Goal: Task Accomplishment & Management: Manage account settings

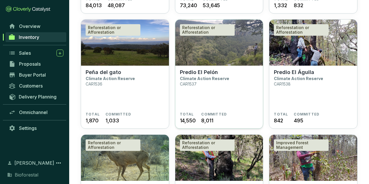
scroll to position [210, 0]
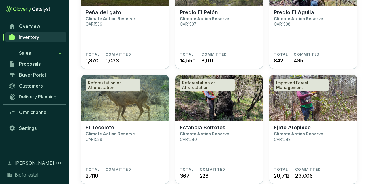
click at [331, 18] on section "Predio El Águila Climate Action Reserve CAR1538" at bounding box center [313, 30] width 79 height 43
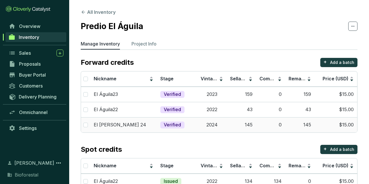
click at [288, 126] on td "145" at bounding box center [299, 124] width 29 height 15
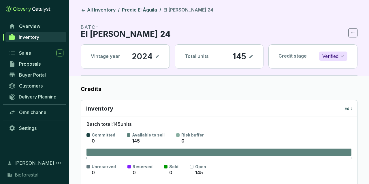
click at [347, 104] on div "Inventory Edit" at bounding box center [219, 108] width 276 height 17
click at [350, 109] on p "Edit" at bounding box center [349, 109] width 8 height 6
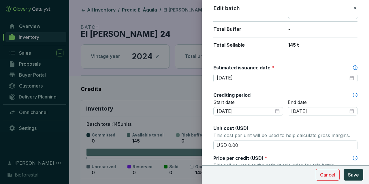
scroll to position [167, 0]
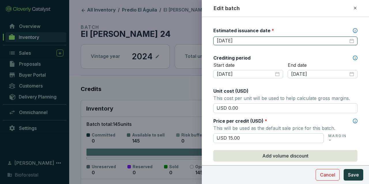
click at [248, 40] on input "2025-10-15" at bounding box center [283, 41] width 132 height 6
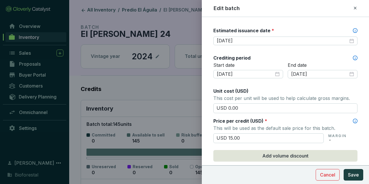
click at [201, 43] on div at bounding box center [184, 92] width 369 height 184
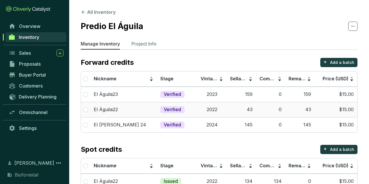
click at [149, 115] on td "El Águila22" at bounding box center [123, 109] width 67 height 15
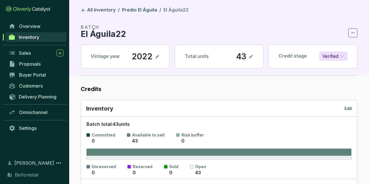
click at [346, 105] on div "Inventory Edit" at bounding box center [219, 109] width 266 height 8
click at [349, 110] on p "Edit" at bounding box center [349, 109] width 8 height 6
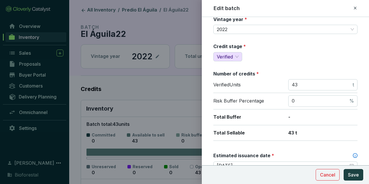
scroll to position [67, 0]
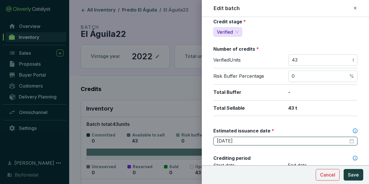
click at [255, 140] on input "2025-08-15" at bounding box center [283, 141] width 132 height 6
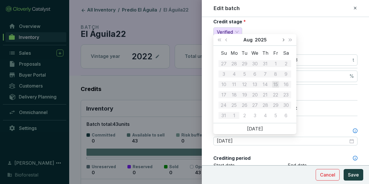
click at [283, 37] on button "Next month (PageDown)" at bounding box center [284, 40] width 8 height 12
click at [228, 43] on button "Previous month (PageUp)" at bounding box center [227, 40] width 8 height 12
type input "2025-10-15"
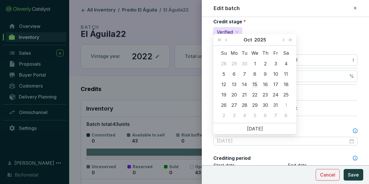
click at [257, 85] on div "15" at bounding box center [255, 84] width 7 height 7
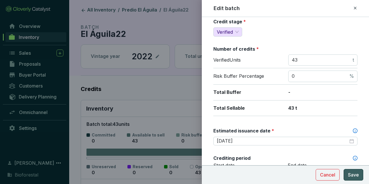
drag, startPoint x: 353, startPoint y: 179, endPoint x: 278, endPoint y: 121, distance: 94.4
click at [353, 179] on button "Save" at bounding box center [354, 175] width 20 height 12
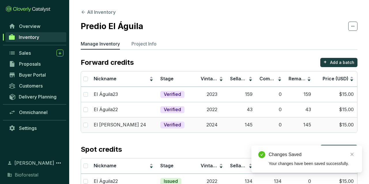
click at [179, 119] on td "Verified" at bounding box center [177, 124] width 40 height 15
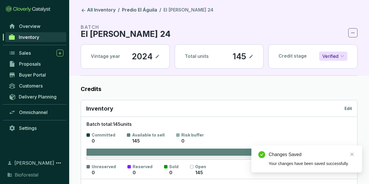
click at [351, 105] on div "Inventory Edit" at bounding box center [219, 109] width 266 height 8
click at [347, 108] on p "Edit" at bounding box center [349, 109] width 8 height 6
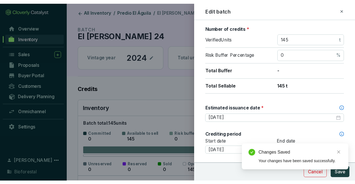
scroll to position [100, 0]
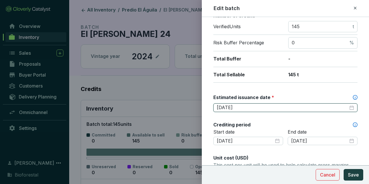
click at [251, 105] on input "2025-10-15" at bounding box center [283, 108] width 132 height 6
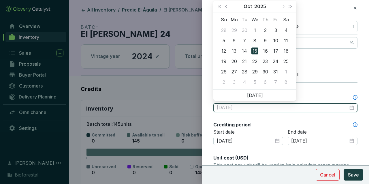
type input "2025-10-15"
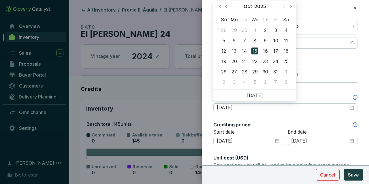
click at [152, 31] on div at bounding box center [184, 92] width 369 height 184
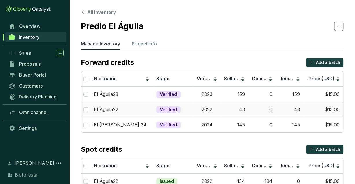
click at [213, 109] on td "2022" at bounding box center [206, 109] width 27 height 15
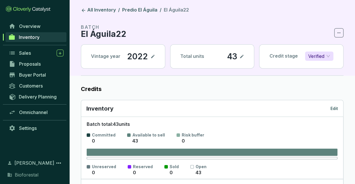
click at [331, 109] on p "Edit" at bounding box center [334, 109] width 8 height 6
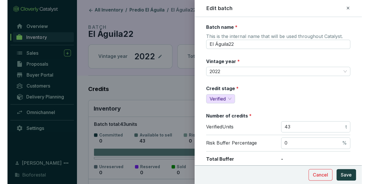
scroll to position [100, 0]
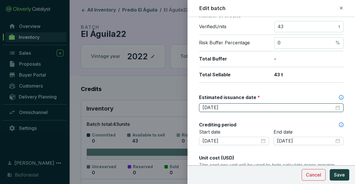
click at [237, 105] on input "2025-10-15" at bounding box center [268, 108] width 132 height 6
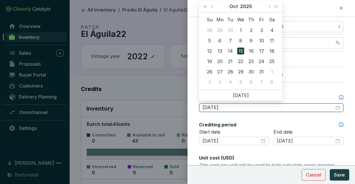
type input "2025-10-15"
click at [151, 58] on div at bounding box center [177, 92] width 355 height 184
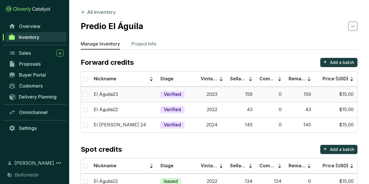
click at [214, 96] on td "2023" at bounding box center [211, 94] width 29 height 15
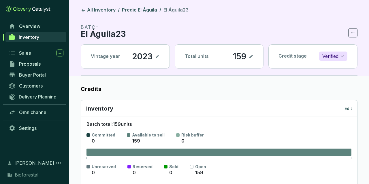
click at [346, 111] on div "Inventory Edit" at bounding box center [219, 109] width 266 height 8
click at [347, 109] on p "Edit" at bounding box center [349, 109] width 8 height 6
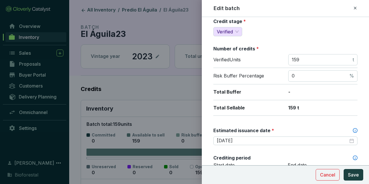
scroll to position [100, 0]
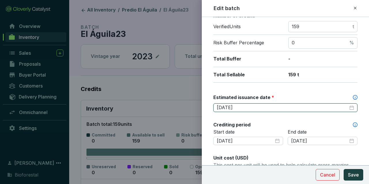
click at [242, 105] on input "2025-10-15" at bounding box center [283, 108] width 132 height 6
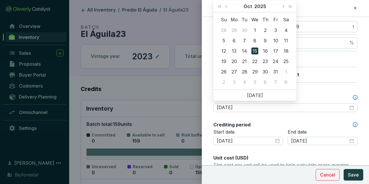
click at [168, 75] on div at bounding box center [184, 92] width 369 height 184
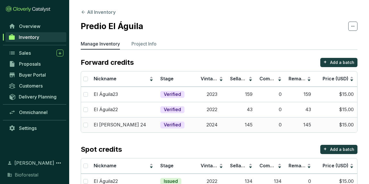
click at [194, 121] on td "Verified" at bounding box center [177, 124] width 40 height 15
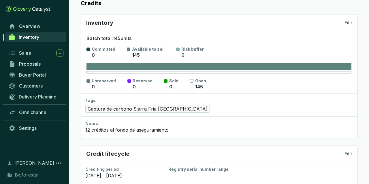
scroll to position [30, 0]
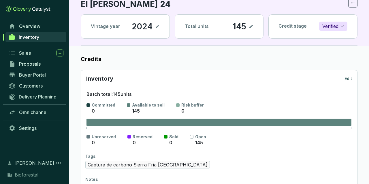
click at [349, 78] on p "Edit" at bounding box center [349, 79] width 8 height 6
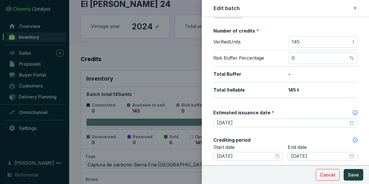
scroll to position [100, 0]
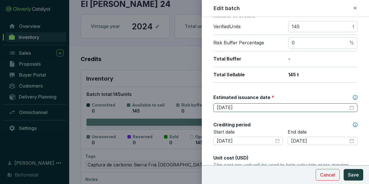
click at [245, 110] on div "2025-10-15" at bounding box center [286, 108] width 144 height 9
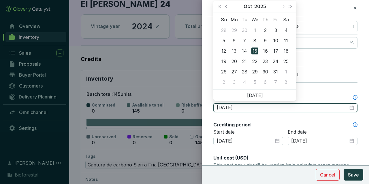
click at [244, 106] on input "2025-10-15" at bounding box center [283, 108] width 132 height 6
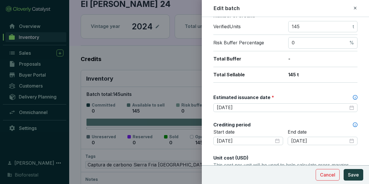
scroll to position [257, 0]
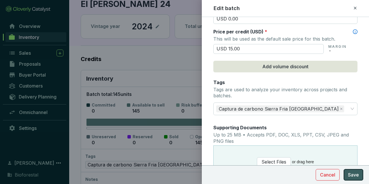
drag, startPoint x: 358, startPoint y: 168, endPoint x: 358, endPoint y: 171, distance: 2.9
click at [358, 168] on section "Cancel Save" at bounding box center [285, 175] width 167 height 19
click at [358, 171] on button "Save" at bounding box center [354, 175] width 20 height 12
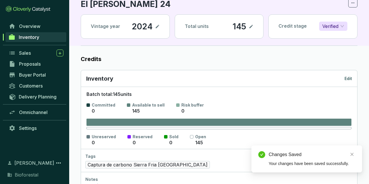
click at [214, 81] on div "Inventory Edit" at bounding box center [219, 79] width 266 height 8
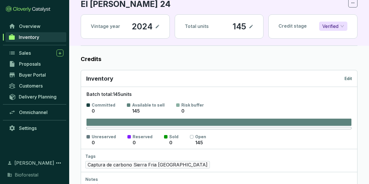
click at [58, 38] on link "Inventory" at bounding box center [35, 37] width 61 height 10
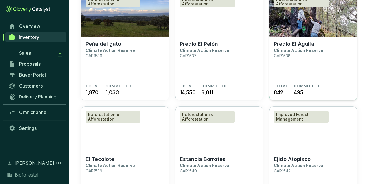
scroll to position [150, 0]
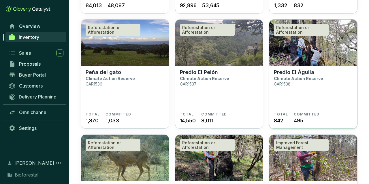
click at [290, 59] on img at bounding box center [313, 43] width 88 height 46
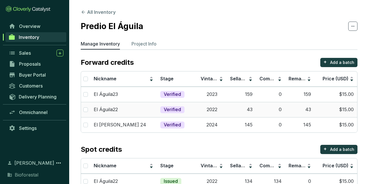
click at [220, 109] on td "2022" at bounding box center [211, 109] width 29 height 15
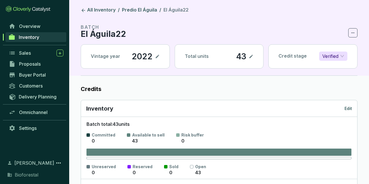
click at [349, 108] on p "Edit" at bounding box center [349, 109] width 8 height 6
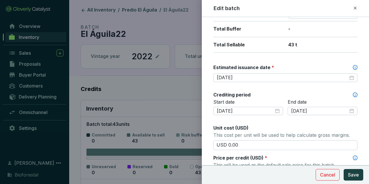
scroll to position [134, 0]
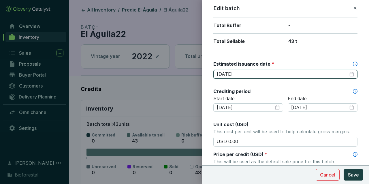
click at [248, 75] on input "2025-10-15" at bounding box center [283, 74] width 132 height 6
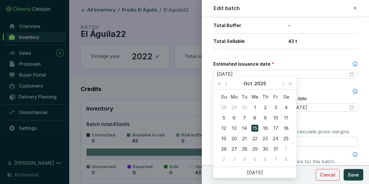
click at [181, 52] on div at bounding box center [184, 92] width 369 height 184
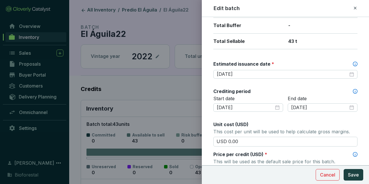
click at [166, 66] on div at bounding box center [184, 92] width 369 height 184
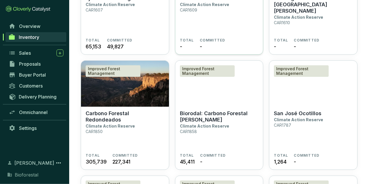
scroll to position [1380, 0]
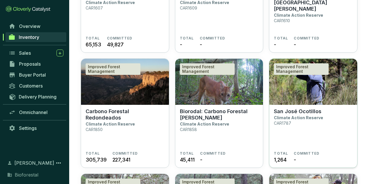
click at [284, 98] on img at bounding box center [313, 82] width 88 height 46
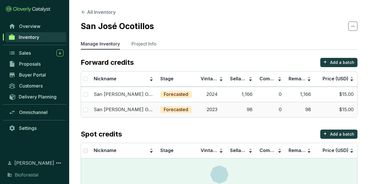
click at [227, 106] on td "98" at bounding box center [241, 109] width 29 height 15
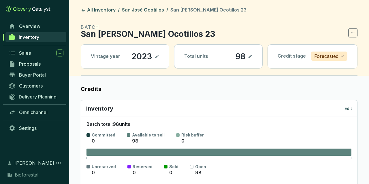
click at [347, 109] on p "Edit" at bounding box center [349, 109] width 8 height 6
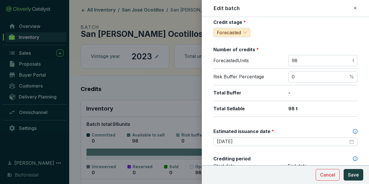
scroll to position [67, 0]
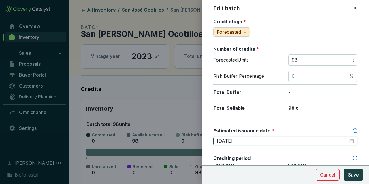
click at [247, 138] on input "[DATE]" at bounding box center [283, 141] width 132 height 6
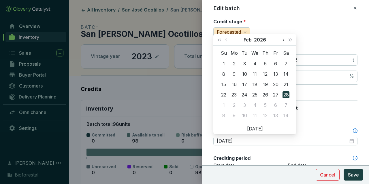
click at [283, 43] on button "Next month (PageDown)" at bounding box center [284, 40] width 8 height 12
type input "[DATE]"
click at [273, 83] on div "15" at bounding box center [275, 84] width 7 height 7
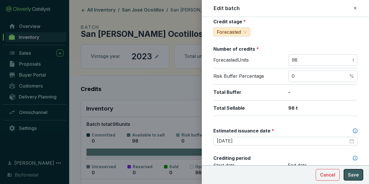
click at [351, 175] on span "Save" at bounding box center [353, 175] width 11 height 7
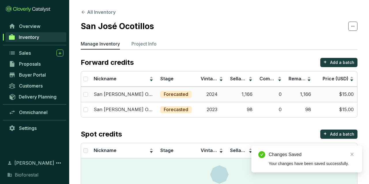
click at [192, 92] on div "Forecasted" at bounding box center [175, 94] width 31 height 7
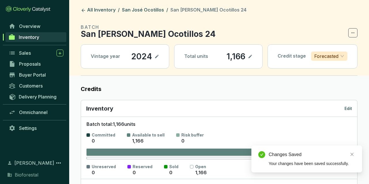
click at [351, 108] on p "Edit" at bounding box center [349, 109] width 8 height 6
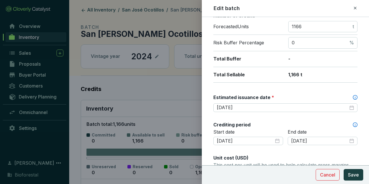
scroll to position [134, 0]
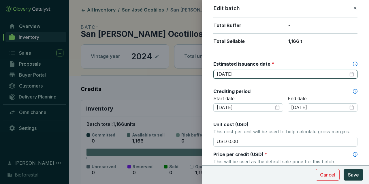
click at [259, 72] on input "[DATE]" at bounding box center [283, 74] width 132 height 6
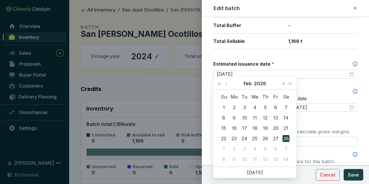
click at [283, 82] on button "Next month (PageDown)" at bounding box center [284, 84] width 8 height 12
type input "2026-05-15"
click at [275, 127] on div "15" at bounding box center [275, 128] width 7 height 7
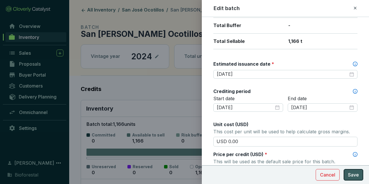
click at [349, 172] on span "Save" at bounding box center [353, 175] width 11 height 7
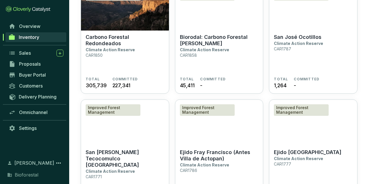
scroll to position [1500, 0]
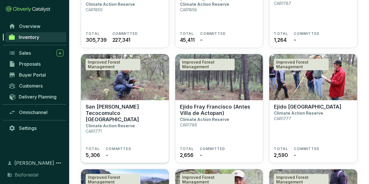
click at [123, 111] on p "San Antonio Tecocomulco Tres Cabezas" at bounding box center [125, 113] width 79 height 19
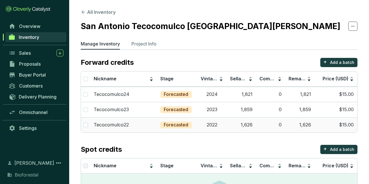
click at [327, 126] on td "$15.00" at bounding box center [336, 124] width 43 height 15
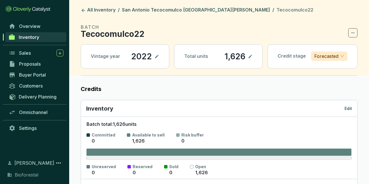
click at [355, 106] on div "Inventory Edit" at bounding box center [219, 108] width 276 height 17
click at [351, 108] on p "Edit" at bounding box center [349, 109] width 8 height 6
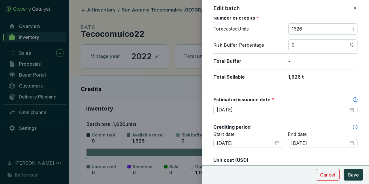
scroll to position [100, 0]
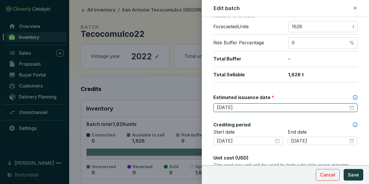
click at [266, 105] on input "2026-02-28" at bounding box center [283, 108] width 132 height 6
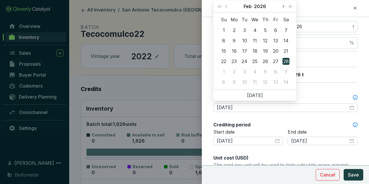
click at [282, 6] on button "Next month (PageDown)" at bounding box center [284, 7] width 8 height 12
click at [228, 5] on button "Previous month (PageUp)" at bounding box center [227, 7] width 8 height 12
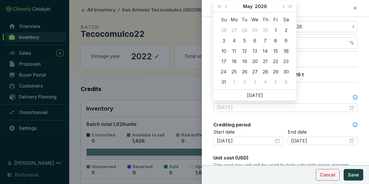
click at [282, 49] on td "16" at bounding box center [286, 51] width 10 height 10
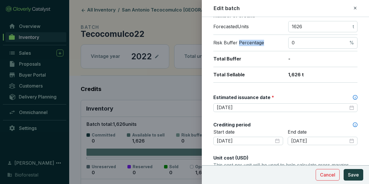
drag, startPoint x: 282, startPoint y: 49, endPoint x: 278, endPoint y: 48, distance: 4.7
click at [280, 49] on div "Risk Buffer Percentage 0 %" at bounding box center [286, 43] width 144 height 16
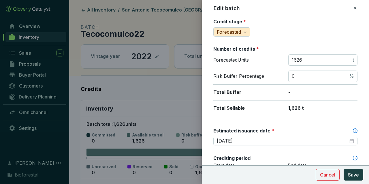
click at [279, 55] on div "Forecasted Units 1626 t" at bounding box center [286, 62] width 144 height 14
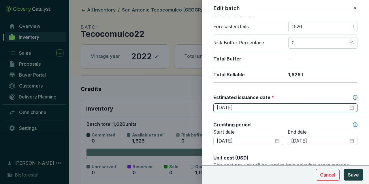
click at [250, 105] on input "2026-05-16" at bounding box center [283, 108] width 132 height 6
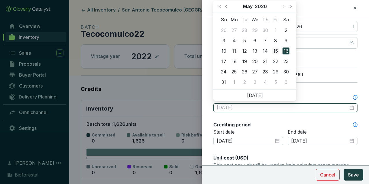
type input "2026-05-15"
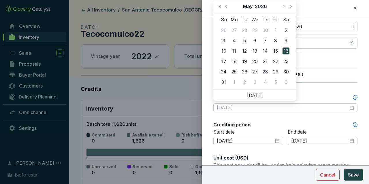
click at [275, 48] on div "15" at bounding box center [275, 51] width 7 height 7
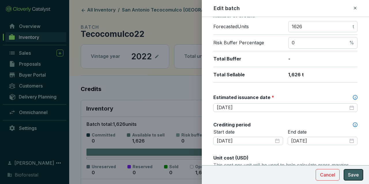
click at [353, 175] on span "Save" at bounding box center [353, 175] width 11 height 7
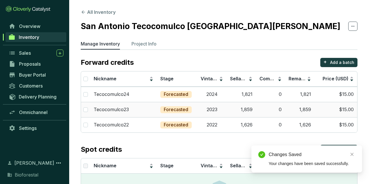
click at [191, 107] on div "Forecasted" at bounding box center [175, 109] width 31 height 7
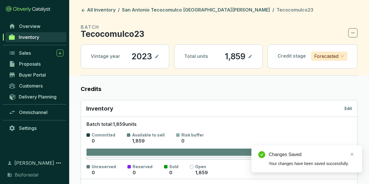
click at [347, 108] on p "Edit" at bounding box center [349, 109] width 8 height 6
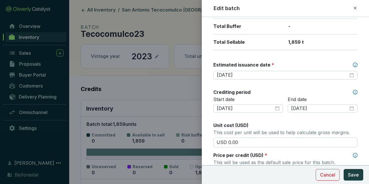
scroll to position [134, 0]
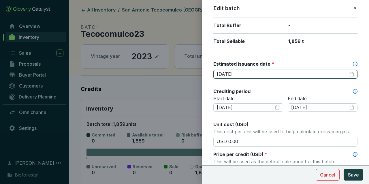
click at [251, 74] on input "[DATE]" at bounding box center [283, 74] width 132 height 6
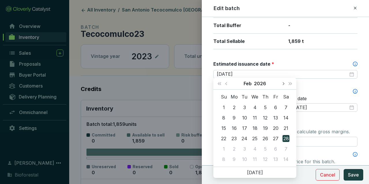
click at [284, 85] on button "Next month (PageDown)" at bounding box center [284, 84] width 8 height 12
type input "2026-05-15"
click at [277, 128] on div "15" at bounding box center [275, 128] width 7 height 7
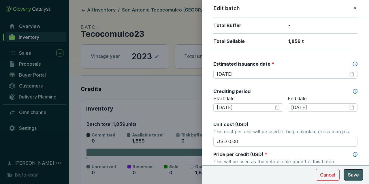
click at [360, 173] on button "Save" at bounding box center [354, 175] width 20 height 12
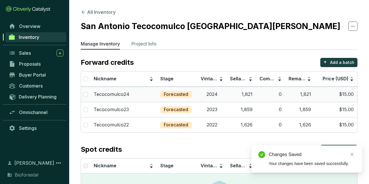
click at [242, 93] on td "1,821" at bounding box center [241, 94] width 29 height 15
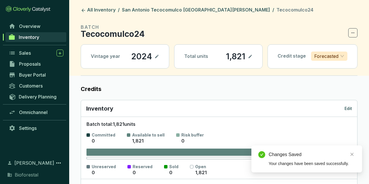
click at [346, 108] on p "Edit" at bounding box center [349, 109] width 8 height 6
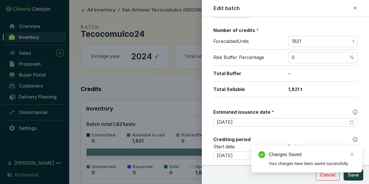
scroll to position [100, 0]
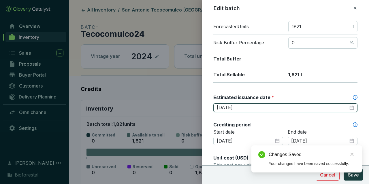
click at [254, 106] on input "2026-02-28" at bounding box center [283, 108] width 132 height 6
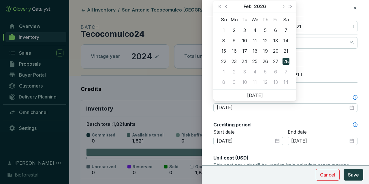
click at [282, 9] on button "Next month (PageDown)" at bounding box center [284, 7] width 8 height 12
type input "[DATE]"
click at [279, 48] on div "15" at bounding box center [275, 51] width 7 height 7
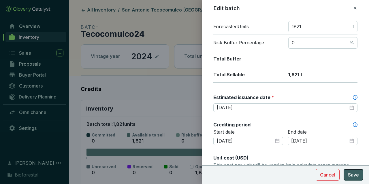
click at [350, 175] on span "Save" at bounding box center [353, 175] width 11 height 7
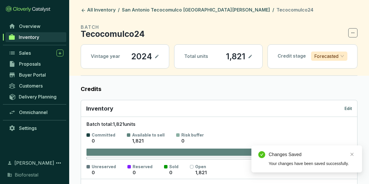
click at [161, 49] on div "Vintage year 2024" at bounding box center [125, 57] width 88 height 24
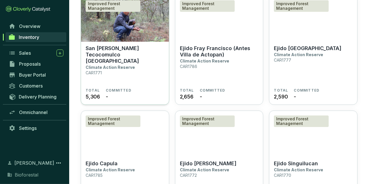
scroll to position [1560, 0]
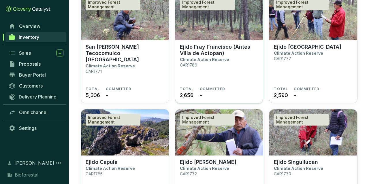
click at [243, 59] on section "Ejido Fray [PERSON_NAME] (Antes Villa de Actopan) Climate Action Reserve CAR1786" at bounding box center [219, 65] width 79 height 43
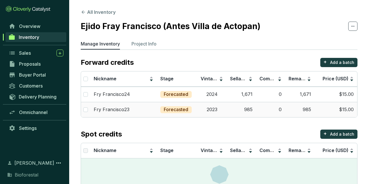
click at [344, 114] on td "$15.00" at bounding box center [336, 109] width 43 height 15
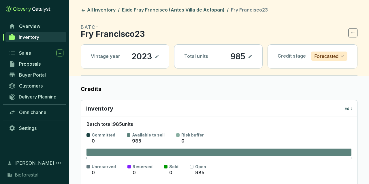
click at [348, 105] on div "Inventory Edit" at bounding box center [219, 108] width 276 height 17
click at [348, 106] on p "Edit" at bounding box center [349, 109] width 8 height 6
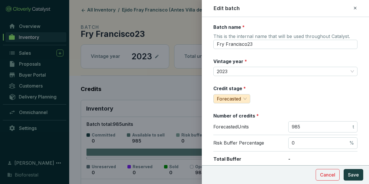
scroll to position [134, 0]
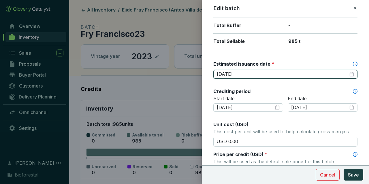
click at [247, 74] on input "[DATE]" at bounding box center [283, 74] width 132 height 6
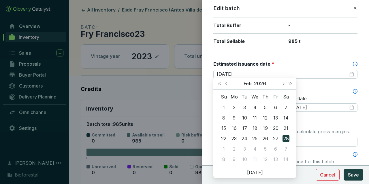
click at [282, 80] on button "Next month (PageDown)" at bounding box center [284, 84] width 8 height 12
type input "[DATE]"
click at [275, 128] on div "15" at bounding box center [275, 128] width 7 height 7
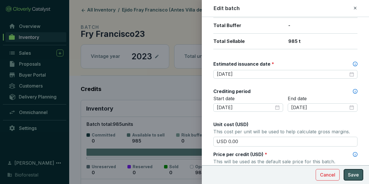
click at [349, 173] on span "Save" at bounding box center [353, 175] width 11 height 7
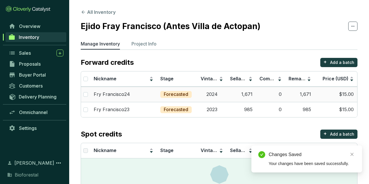
click at [160, 94] on td "Forecasted" at bounding box center [177, 94] width 40 height 15
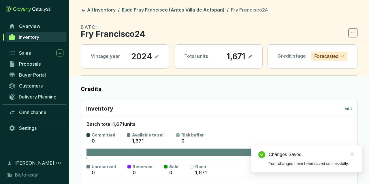
click at [348, 108] on p "Edit" at bounding box center [349, 109] width 8 height 6
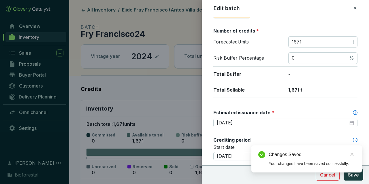
scroll to position [100, 0]
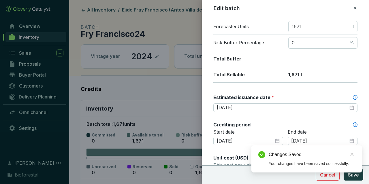
click at [247, 101] on div "Estimated issuance date *" at bounding box center [286, 98] width 144 height 9
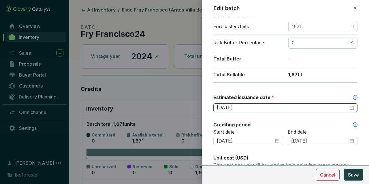
click at [247, 107] on input "[DATE]" at bounding box center [283, 108] width 132 height 6
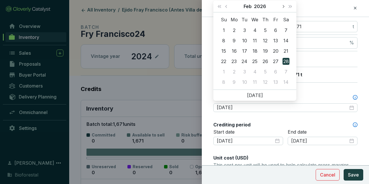
click at [280, 4] on button "Next month (PageDown)" at bounding box center [284, 7] width 8 height 12
type input "[DATE]"
click at [274, 50] on div "15" at bounding box center [275, 51] width 7 height 7
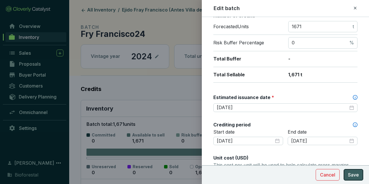
click at [354, 178] on span "Save" at bounding box center [353, 175] width 11 height 7
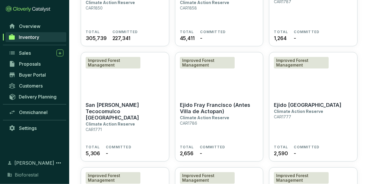
scroll to position [1560, 0]
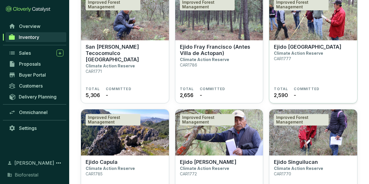
click at [320, 52] on p "Climate Action Reserve" at bounding box center [298, 53] width 49 height 5
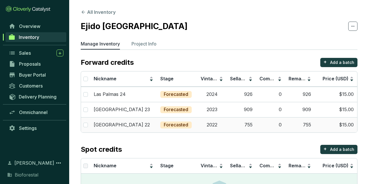
click at [342, 128] on td "$15.00" at bounding box center [336, 124] width 43 height 15
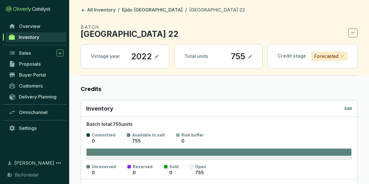
click at [356, 111] on div "Inventory Edit" at bounding box center [219, 108] width 276 height 17
click at [351, 110] on p "Edit" at bounding box center [349, 109] width 8 height 6
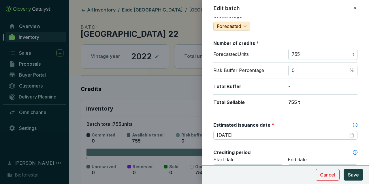
scroll to position [134, 0]
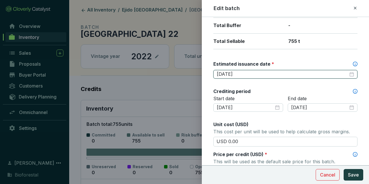
click at [253, 73] on input "2026-02-28" at bounding box center [283, 74] width 132 height 6
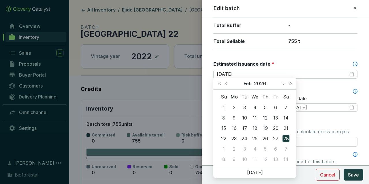
click at [280, 84] on button "Next month (PageDown)" at bounding box center [284, 84] width 8 height 12
type input "[DATE]"
click at [277, 126] on div "15" at bounding box center [275, 128] width 7 height 7
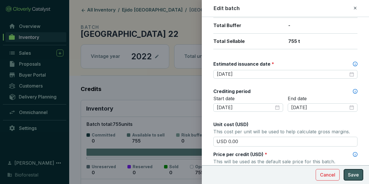
click at [352, 175] on span "Save" at bounding box center [353, 175] width 11 height 7
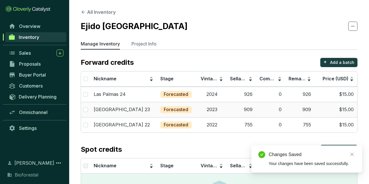
click at [201, 108] on td "2023" at bounding box center [211, 109] width 29 height 15
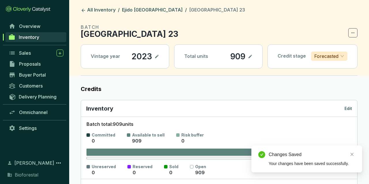
click at [347, 107] on p "Edit" at bounding box center [349, 109] width 8 height 6
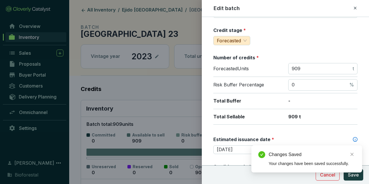
scroll to position [100, 0]
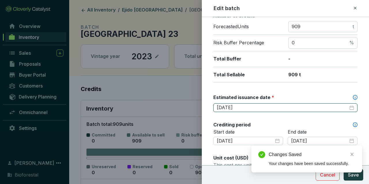
click at [263, 106] on input "[DATE]" at bounding box center [283, 108] width 132 height 6
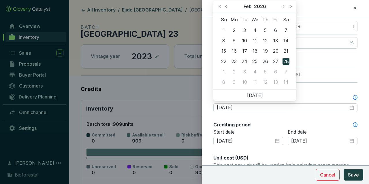
click at [281, 8] on button "Next month (PageDown)" at bounding box center [284, 7] width 8 height 12
type input "[DATE]"
click at [275, 49] on div "15" at bounding box center [275, 51] width 7 height 7
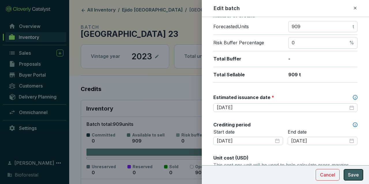
click at [359, 177] on span "Save" at bounding box center [353, 175] width 11 height 7
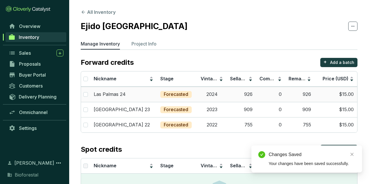
click at [267, 98] on td "0" at bounding box center [270, 94] width 29 height 15
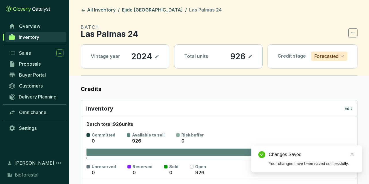
click at [352, 108] on p "Edit" at bounding box center [349, 109] width 8 height 6
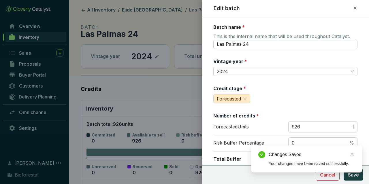
scroll to position [67, 0]
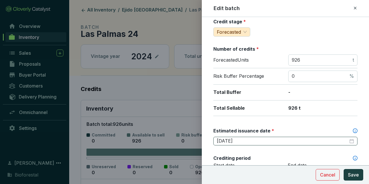
click at [250, 143] on div "[DATE]" at bounding box center [286, 141] width 144 height 9
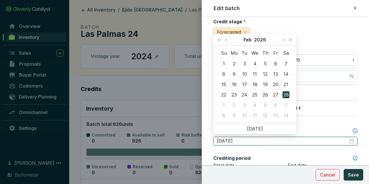
click at [250, 140] on input "[DATE]" at bounding box center [283, 141] width 132 height 6
click at [283, 40] on span "Next month (PageDown)" at bounding box center [283, 39] width 3 height 3
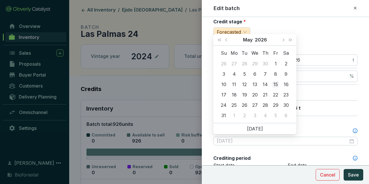
type input "2026-05-15"
click at [276, 83] on div "15" at bounding box center [275, 84] width 7 height 7
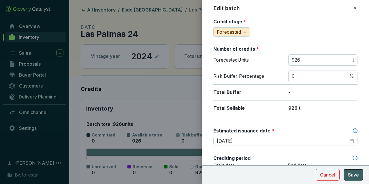
click at [352, 172] on span "Save" at bounding box center [353, 175] width 11 height 7
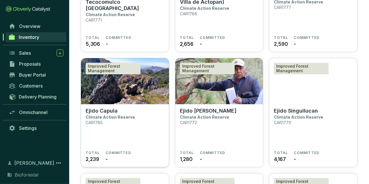
scroll to position [1620, 0]
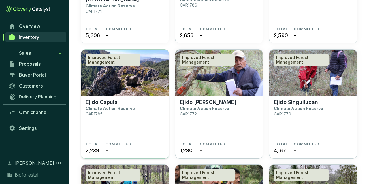
click at [110, 78] on img at bounding box center [125, 73] width 88 height 46
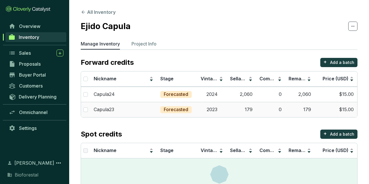
click at [340, 109] on td "$15.00" at bounding box center [336, 109] width 43 height 15
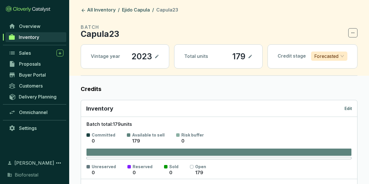
drag, startPoint x: 352, startPoint y: 104, endPoint x: 351, endPoint y: 107, distance: 3.4
click at [352, 105] on div "Inventory Edit" at bounding box center [219, 109] width 266 height 8
click at [351, 107] on p "Edit" at bounding box center [349, 109] width 8 height 6
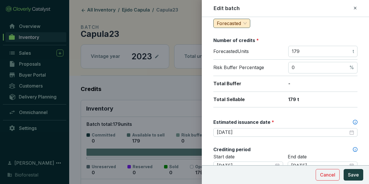
scroll to position [134, 0]
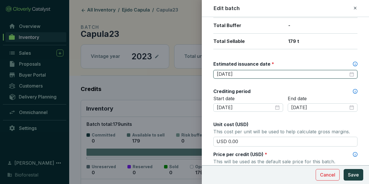
click at [243, 72] on input "2026-02-28" at bounding box center [283, 74] width 132 height 6
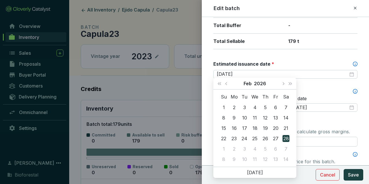
click at [279, 82] on div "Feb 2026" at bounding box center [255, 84] width 49 height 12
click at [285, 83] on button "Next month (PageDown)" at bounding box center [284, 84] width 8 height 12
click at [284, 83] on button "Next month (PageDown)" at bounding box center [284, 84] width 8 height 12
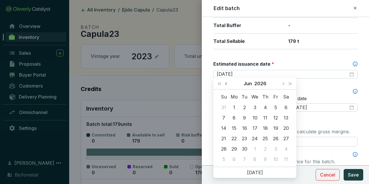
click at [228, 83] on button "Previous month (PageUp)" at bounding box center [227, 84] width 8 height 12
type input "2026-05-15"
click at [276, 130] on div "15" at bounding box center [275, 128] width 7 height 7
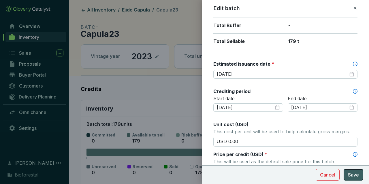
click at [358, 175] on span "Save" at bounding box center [353, 175] width 11 height 7
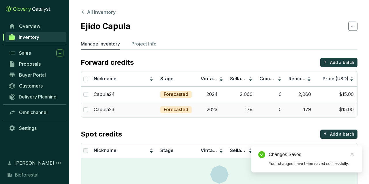
click at [219, 94] on td "2024" at bounding box center [211, 94] width 29 height 15
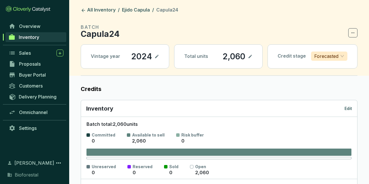
click at [347, 107] on p "Edit" at bounding box center [349, 109] width 8 height 6
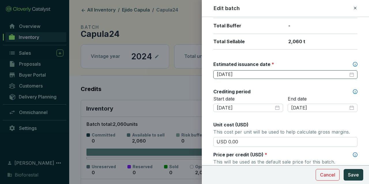
scroll to position [134, 0]
click at [247, 74] on input "[DATE]" at bounding box center [283, 74] width 132 height 6
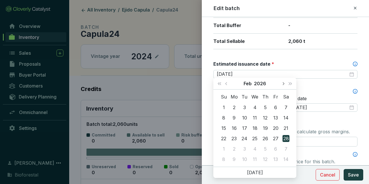
click at [287, 84] on button "Next month (PageDown)" at bounding box center [284, 84] width 8 height 12
type input "[DATE]"
click at [276, 127] on div "15" at bounding box center [275, 128] width 7 height 7
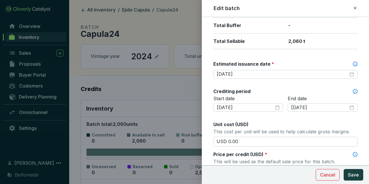
click at [344, 170] on section "Cancel Save" at bounding box center [340, 175] width 48 height 12
click at [351, 173] on span "Save" at bounding box center [353, 175] width 11 height 7
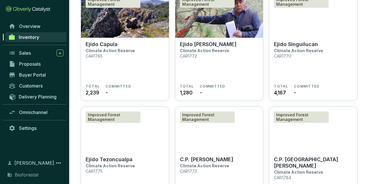
scroll to position [1680, 0]
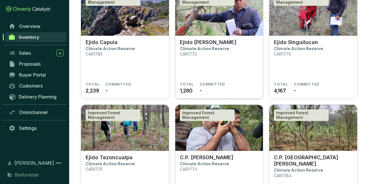
click at [244, 27] on img at bounding box center [219, 13] width 88 height 46
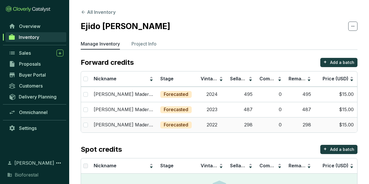
click at [346, 124] on td "$15.00" at bounding box center [336, 124] width 43 height 15
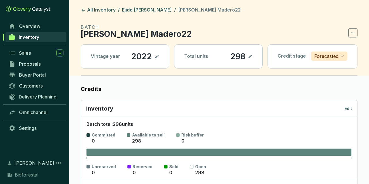
click at [349, 109] on p "Edit" at bounding box center [349, 109] width 8 height 6
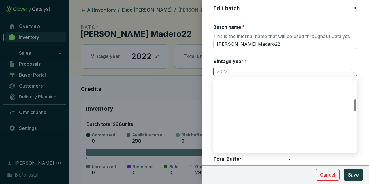
click at [235, 72] on span "2022" at bounding box center [285, 71] width 137 height 9
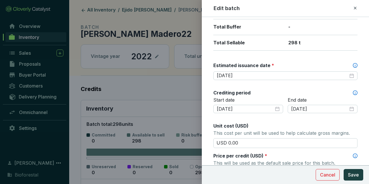
scroll to position [134, 0]
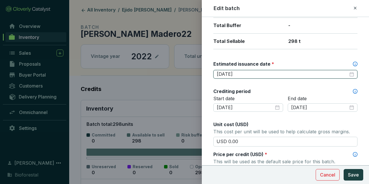
click at [237, 72] on input "[DATE]" at bounding box center [283, 74] width 132 height 6
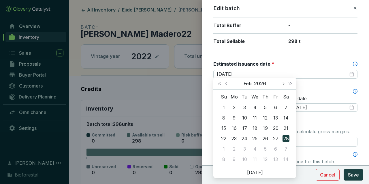
click at [283, 85] on span "Next month (PageDown)" at bounding box center [283, 83] width 3 height 3
type input "[DATE]"
click at [274, 127] on div "15" at bounding box center [275, 128] width 7 height 7
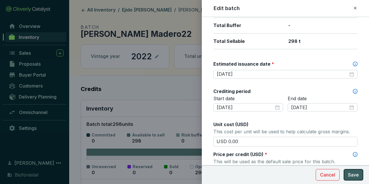
click at [360, 172] on button "Save" at bounding box center [354, 175] width 20 height 12
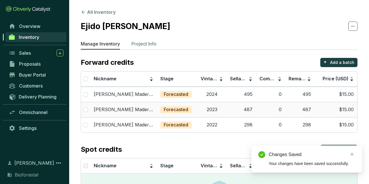
click at [242, 105] on td "487" at bounding box center [241, 109] width 29 height 15
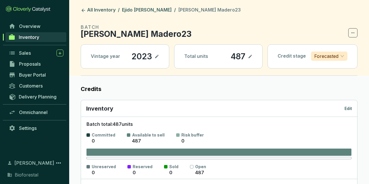
click at [348, 103] on div "Inventory Edit" at bounding box center [219, 108] width 276 height 17
click at [350, 108] on p "Edit" at bounding box center [349, 109] width 8 height 6
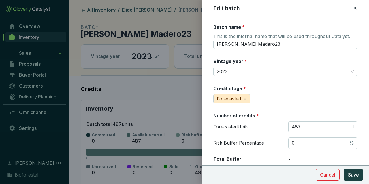
scroll to position [100, 0]
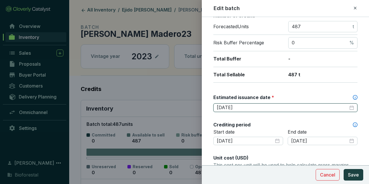
click at [246, 106] on input "[DATE]" at bounding box center [283, 108] width 132 height 6
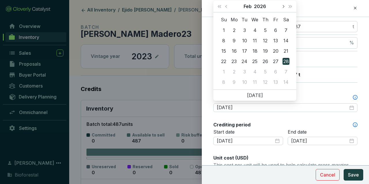
click at [285, 8] on button "Next month (PageDown)" at bounding box center [284, 7] width 8 height 12
click at [284, 8] on button "Next month (PageDown)" at bounding box center [284, 7] width 8 height 12
type input "[DATE]"
click at [277, 49] on div "15" at bounding box center [275, 51] width 7 height 7
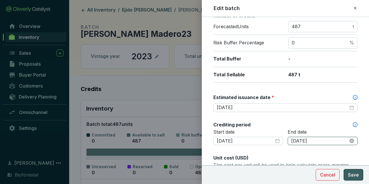
drag, startPoint x: 354, startPoint y: 176, endPoint x: 310, endPoint y: 142, distance: 55.6
click at [354, 176] on span "Save" at bounding box center [353, 175] width 11 height 7
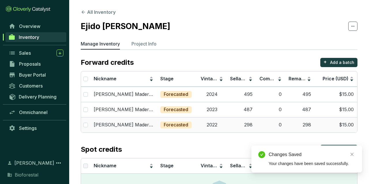
click at [251, 118] on td "298" at bounding box center [241, 124] width 29 height 15
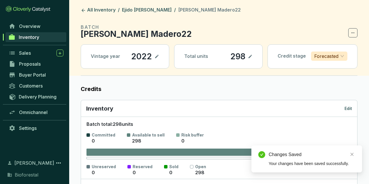
click at [343, 106] on div "Inventory Edit" at bounding box center [219, 109] width 266 height 8
click at [349, 107] on p "Edit" at bounding box center [349, 109] width 8 height 6
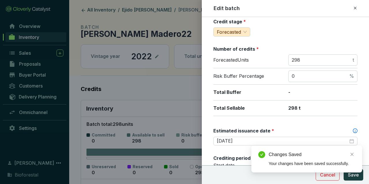
scroll to position [134, 0]
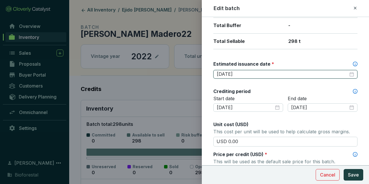
click at [243, 72] on input "[DATE]" at bounding box center [283, 74] width 132 height 6
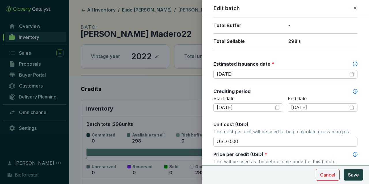
click at [209, 66] on form "Batch name * This is the internal name that will be used throughout Catalyst. F…" at bounding box center [285, 135] width 167 height 491
click at [361, 179] on button "Save" at bounding box center [354, 175] width 20 height 12
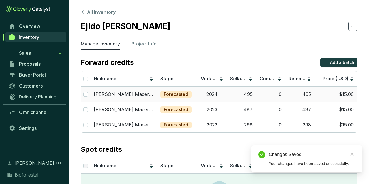
click at [185, 91] on p "Forecasted" at bounding box center [176, 94] width 25 height 6
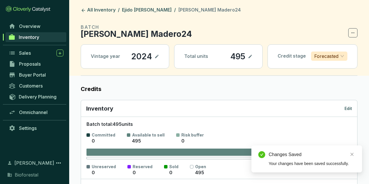
click at [354, 109] on div "Inventory Edit" at bounding box center [219, 108] width 276 height 17
click at [348, 107] on p "Edit" at bounding box center [349, 109] width 8 height 6
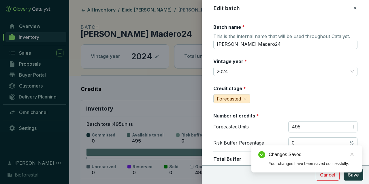
scroll to position [134, 0]
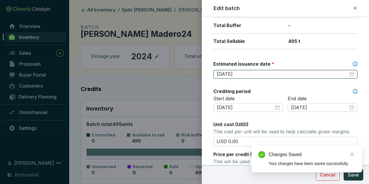
click at [252, 71] on input "[DATE]" at bounding box center [283, 74] width 132 height 6
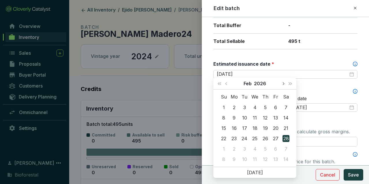
click at [284, 83] on button "Next month (PageDown)" at bounding box center [284, 84] width 8 height 12
type input "[DATE]"
click at [273, 128] on div "15" at bounding box center [275, 128] width 7 height 7
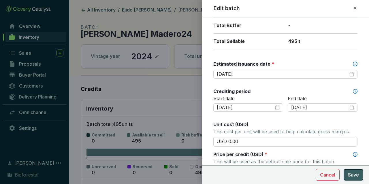
click at [349, 173] on span "Save" at bounding box center [353, 175] width 11 height 7
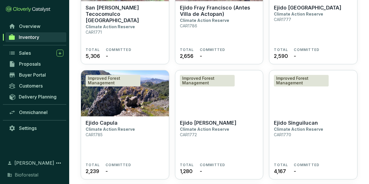
scroll to position [1650, 0]
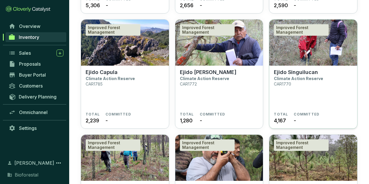
click at [315, 48] on img at bounding box center [313, 43] width 88 height 46
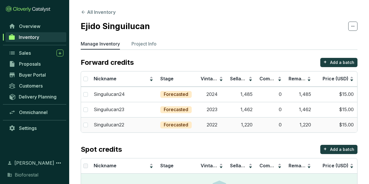
click at [344, 129] on td "$15.00" at bounding box center [336, 124] width 43 height 15
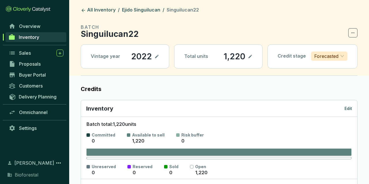
click at [350, 111] on p "Edit" at bounding box center [349, 109] width 8 height 6
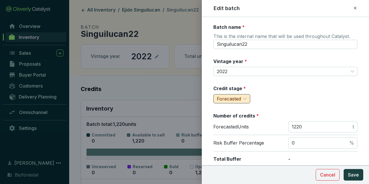
scroll to position [100, 0]
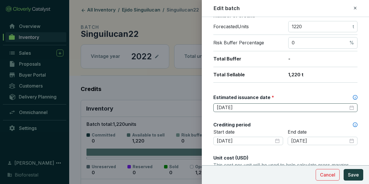
click at [247, 111] on div "Batch name * This is the internal name that will be used throughout Catalyst. S…" at bounding box center [286, 156] width 144 height 464
click at [247, 106] on input "[DATE]" at bounding box center [283, 108] width 132 height 6
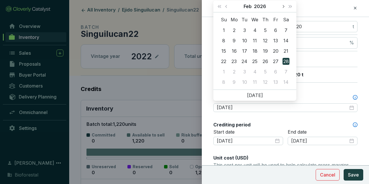
click at [281, 10] on button "Next month (PageDown)" at bounding box center [284, 7] width 8 height 12
type input "[DATE]"
click at [272, 50] on td "15" at bounding box center [276, 51] width 10 height 10
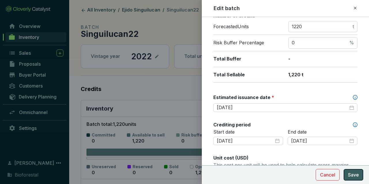
click at [355, 173] on span "Save" at bounding box center [353, 175] width 11 height 7
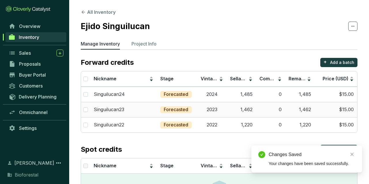
click at [239, 112] on td "1,462" at bounding box center [241, 109] width 29 height 15
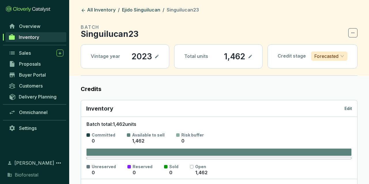
drag, startPoint x: 348, startPoint y: 103, endPoint x: 346, endPoint y: 105, distance: 3.1
click at [347, 103] on div "Inventory Edit" at bounding box center [219, 108] width 276 height 17
click at [345, 105] on div "Inventory Edit" at bounding box center [219, 109] width 266 height 8
click at [345, 108] on p "Edit" at bounding box center [349, 109] width 8 height 6
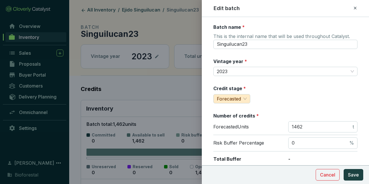
scroll to position [134, 0]
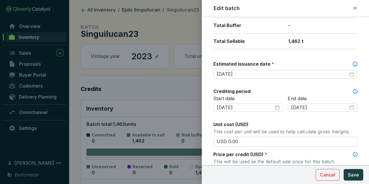
click at [272, 80] on div "Batch name * This is the internal name that will be used throughout Catalyst. S…" at bounding box center [286, 122] width 144 height 464
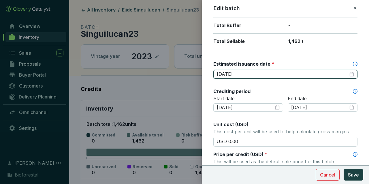
click at [271, 75] on input "[DATE]" at bounding box center [283, 74] width 132 height 6
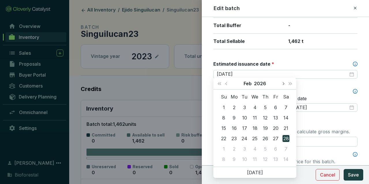
click at [284, 86] on button "Next month (PageDown)" at bounding box center [284, 84] width 8 height 12
type input "[DATE]"
click at [277, 130] on div "15" at bounding box center [275, 128] width 7 height 7
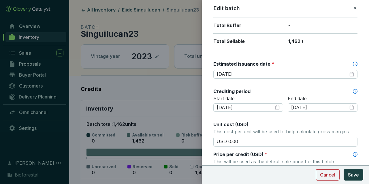
click at [338, 170] on button "Cancel" at bounding box center [328, 175] width 24 height 12
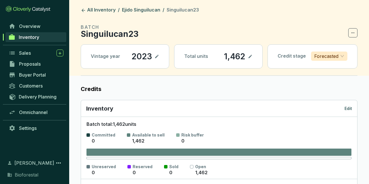
click at [351, 105] on div "Inventory Edit" at bounding box center [219, 109] width 266 height 8
click at [353, 108] on div "Inventory Edit" at bounding box center [219, 108] width 276 height 17
click at [346, 104] on div "Inventory Edit" at bounding box center [219, 108] width 276 height 17
click at [348, 108] on p "Edit" at bounding box center [349, 109] width 8 height 6
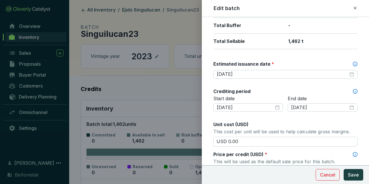
click at [251, 70] on div "[DATE]" at bounding box center [286, 74] width 144 height 9
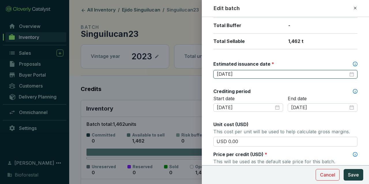
drag, startPoint x: 252, startPoint y: 71, endPoint x: 255, endPoint y: 75, distance: 4.7
click at [252, 73] on input "[DATE]" at bounding box center [283, 74] width 132 height 6
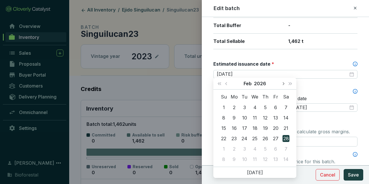
click at [285, 81] on button "Next month (PageDown)" at bounding box center [284, 84] width 8 height 12
type input "[DATE]"
click at [274, 130] on div "15" at bounding box center [275, 128] width 7 height 7
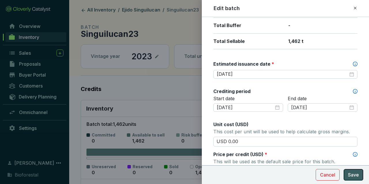
drag, startPoint x: 354, startPoint y: 175, endPoint x: 348, endPoint y: 170, distance: 7.6
click at [354, 175] on span "Save" at bounding box center [353, 175] width 11 height 7
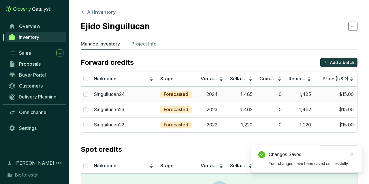
click at [265, 94] on td "0" at bounding box center [270, 94] width 29 height 15
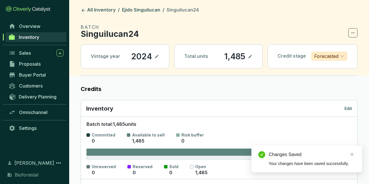
click at [344, 108] on div "Inventory Edit" at bounding box center [219, 109] width 266 height 8
click at [353, 106] on div "Inventory Edit" at bounding box center [219, 108] width 276 height 17
click at [351, 109] on p "Edit" at bounding box center [349, 109] width 8 height 6
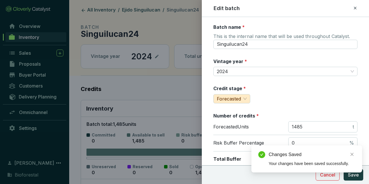
scroll to position [100, 0]
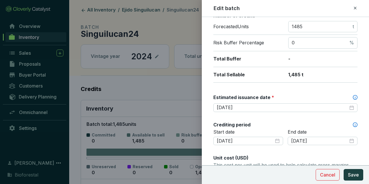
click at [280, 113] on div "Batch name * This is the internal name that will be used throughout Catalyst. S…" at bounding box center [286, 156] width 144 height 464
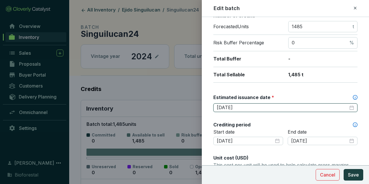
click at [279, 109] on input "2026-02-28" at bounding box center [283, 108] width 132 height 6
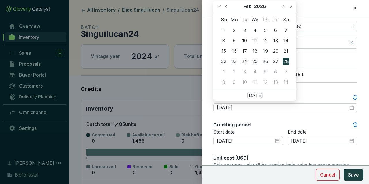
click at [285, 8] on button "Next month (PageDown)" at bounding box center [284, 7] width 8 height 12
type input "[DATE]"
click at [275, 51] on div "15" at bounding box center [275, 51] width 7 height 7
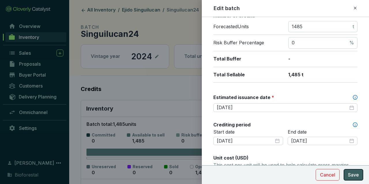
click at [351, 175] on span "Save" at bounding box center [353, 175] width 11 height 7
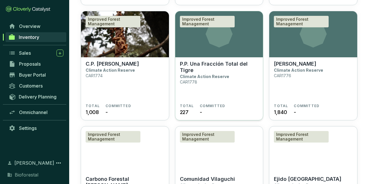
scroll to position [1897, 0]
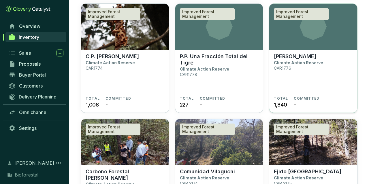
click at [299, 46] on section "Improved Forest Management" at bounding box center [313, 27] width 88 height 46
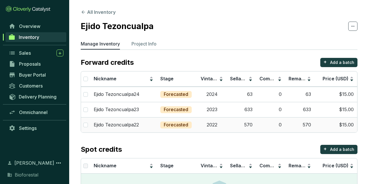
click at [333, 128] on td "$15.00" at bounding box center [336, 124] width 43 height 15
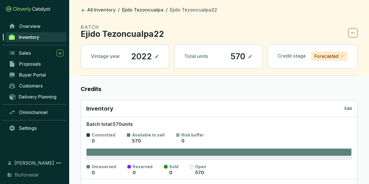
click at [348, 108] on p "Edit" at bounding box center [349, 109] width 8 height 6
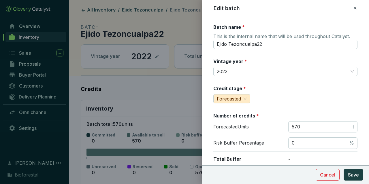
scroll to position [100, 0]
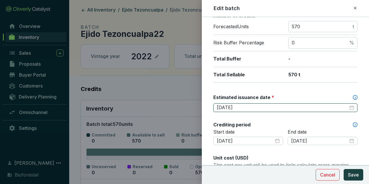
click at [242, 107] on input "[DATE]" at bounding box center [283, 108] width 132 height 6
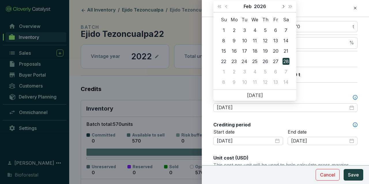
click at [285, 6] on button "Next month (PageDown)" at bounding box center [284, 7] width 8 height 12
type input "[DATE]"
click at [275, 51] on div "15" at bounding box center [275, 51] width 7 height 7
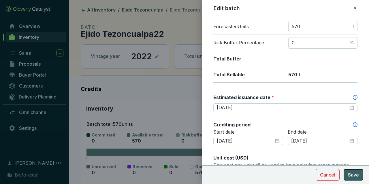
click at [355, 171] on button "Save" at bounding box center [354, 175] width 20 height 12
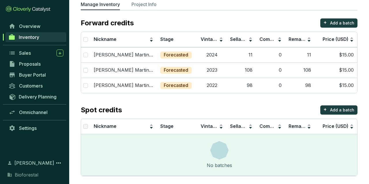
scroll to position [42, 0]
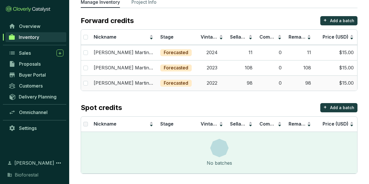
click at [260, 84] on td "0" at bounding box center [270, 83] width 29 height 15
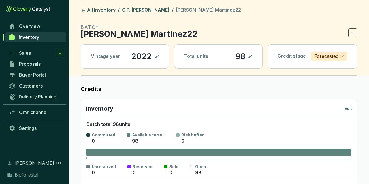
drag, startPoint x: 348, startPoint y: 115, endPoint x: 348, endPoint y: 108, distance: 7.5
click at [348, 113] on div "Inventory Edit" at bounding box center [219, 108] width 276 height 17
click at [348, 108] on p "Edit" at bounding box center [349, 109] width 8 height 6
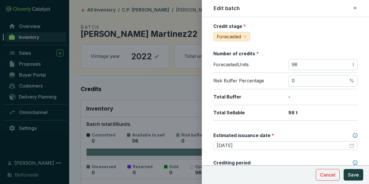
scroll to position [100, 0]
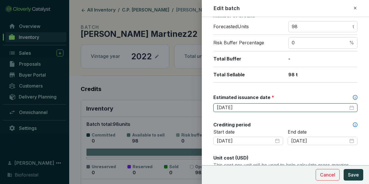
click at [245, 109] on input "[DATE]" at bounding box center [283, 108] width 132 height 6
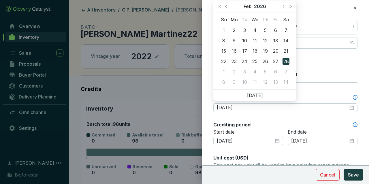
click at [282, 10] on button "Next month (PageDown)" at bounding box center [284, 7] width 8 height 12
type input "[DATE]"
click at [280, 55] on td "15" at bounding box center [276, 51] width 10 height 10
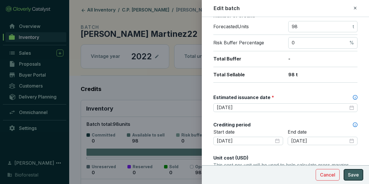
click at [349, 171] on button "Save" at bounding box center [354, 175] width 20 height 12
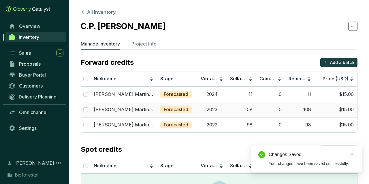
click at [185, 107] on p "Forecasted" at bounding box center [176, 110] width 25 height 6
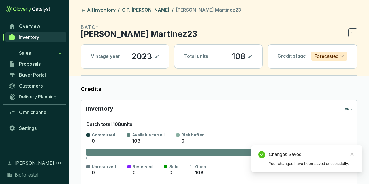
click at [349, 107] on p "Edit" at bounding box center [349, 109] width 8 height 6
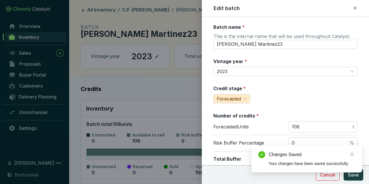
scroll to position [167, 0]
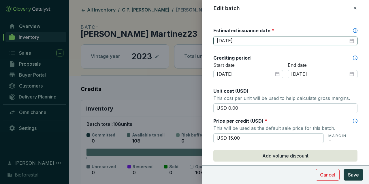
click at [247, 42] on input "[DATE]" at bounding box center [283, 41] width 132 height 6
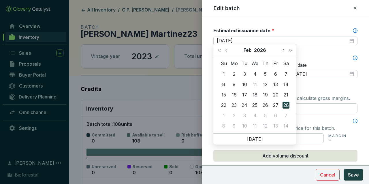
click at [282, 49] on button "Next month (PageDown)" at bounding box center [284, 50] width 8 height 12
type input "[DATE]"
click at [279, 95] on div "15" at bounding box center [275, 94] width 7 height 7
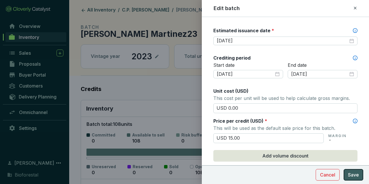
click at [356, 175] on span "Save" at bounding box center [353, 175] width 11 height 7
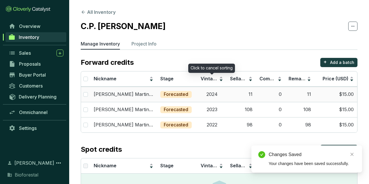
click at [210, 93] on td "2024" at bounding box center [211, 94] width 29 height 15
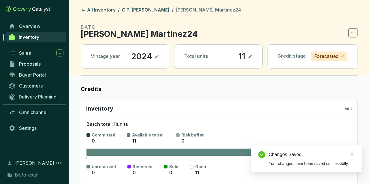
click at [350, 108] on p "Edit" at bounding box center [349, 109] width 8 height 6
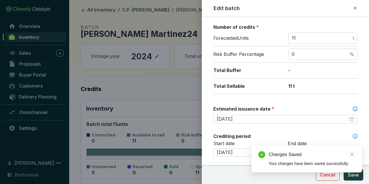
scroll to position [100, 0]
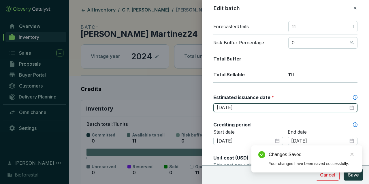
click at [251, 106] on input "[DATE]" at bounding box center [283, 108] width 132 height 6
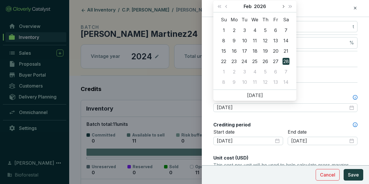
click at [282, 7] on span "Next month (PageDown)" at bounding box center [283, 6] width 3 height 3
click at [282, 7] on button "Next month (PageDown)" at bounding box center [284, 7] width 8 height 12
type input "[DATE]"
click at [275, 51] on div "15" at bounding box center [275, 51] width 7 height 7
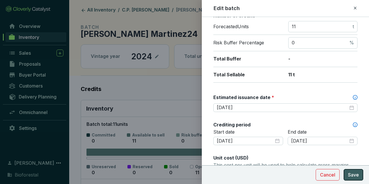
click at [352, 173] on span "Save" at bounding box center [353, 175] width 11 height 7
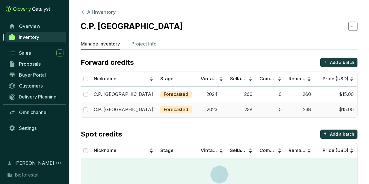
click at [346, 115] on td "$15.00" at bounding box center [336, 109] width 43 height 15
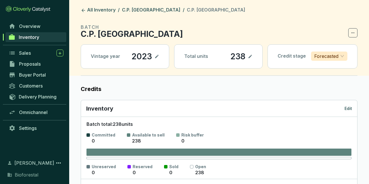
click at [351, 109] on p "Edit" at bounding box center [349, 109] width 8 height 6
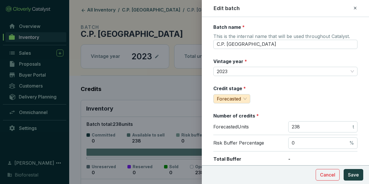
scroll to position [134, 0]
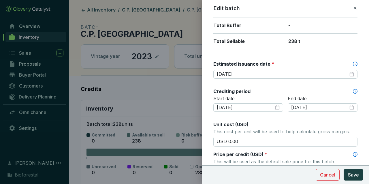
click at [246, 70] on div "[DATE]" at bounding box center [286, 74] width 144 height 9
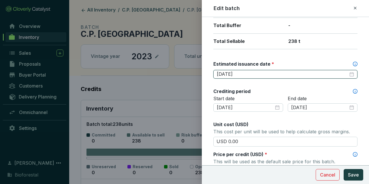
click at [247, 71] on input "[DATE]" at bounding box center [283, 74] width 132 height 6
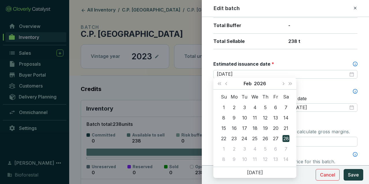
click at [279, 83] on div "[DATE]" at bounding box center [255, 84] width 49 height 12
click at [281, 83] on button "Next month (PageDown)" at bounding box center [284, 84] width 8 height 12
type input "[DATE]"
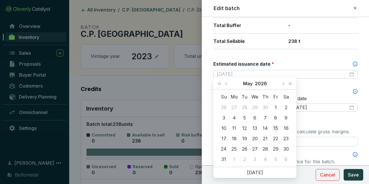
click at [276, 127] on div "15" at bounding box center [275, 128] width 7 height 7
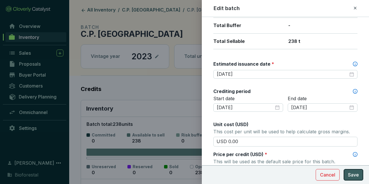
click at [356, 174] on span "Save" at bounding box center [353, 175] width 11 height 7
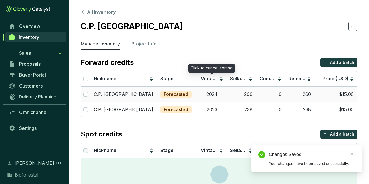
click at [220, 96] on td "2024" at bounding box center [211, 94] width 29 height 15
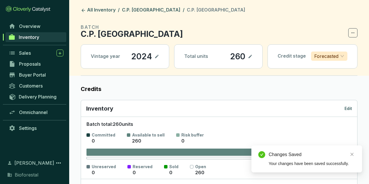
click at [352, 108] on p "Edit" at bounding box center [349, 109] width 8 height 6
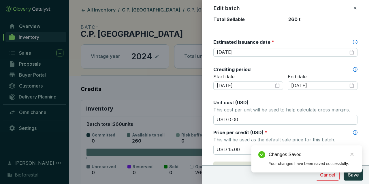
scroll to position [167, 0]
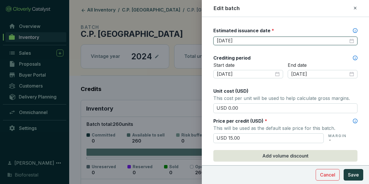
click at [239, 38] on input "[DATE]" at bounding box center [283, 41] width 132 height 6
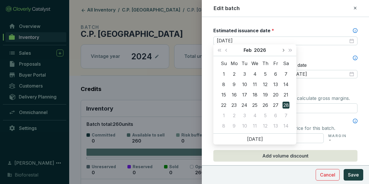
click at [284, 49] on button "Next month (PageDown)" at bounding box center [284, 50] width 8 height 12
type input "[DATE]"
click at [277, 94] on div "15" at bounding box center [275, 94] width 7 height 7
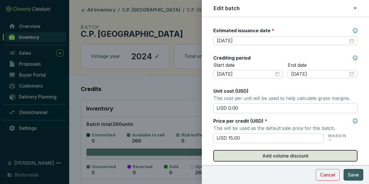
drag, startPoint x: 352, startPoint y: 175, endPoint x: 332, endPoint y: 160, distance: 25.4
click at [352, 175] on span "Save" at bounding box center [353, 175] width 11 height 7
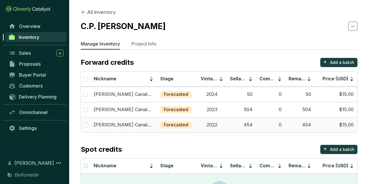
click at [351, 124] on td "$15.00" at bounding box center [336, 124] width 43 height 15
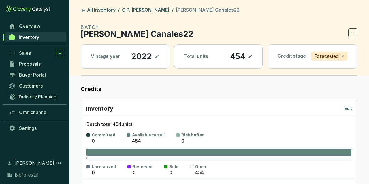
click at [345, 110] on div "Inventory Edit" at bounding box center [219, 109] width 266 height 8
click at [347, 109] on p "Edit" at bounding box center [349, 109] width 8 height 6
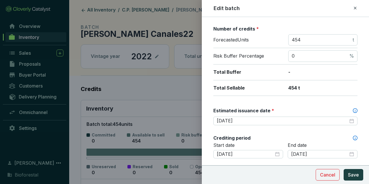
scroll to position [100, 0]
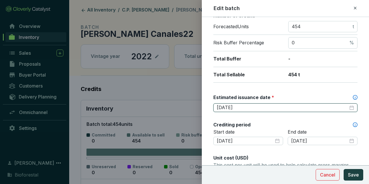
click at [249, 108] on input "[DATE]" at bounding box center [283, 108] width 132 height 6
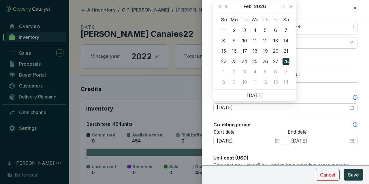
click at [286, 10] on button "Next month (PageDown)" at bounding box center [284, 7] width 8 height 12
click at [284, 10] on button "Next month (PageDown)" at bounding box center [284, 7] width 8 height 12
type input "[DATE]"
drag, startPoint x: 278, startPoint y: 54, endPoint x: 281, endPoint y: 58, distance: 5.3
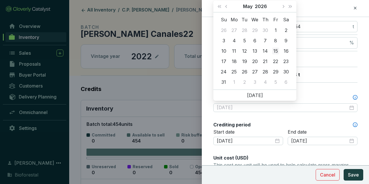
click at [278, 53] on div "15" at bounding box center [275, 51] width 7 height 7
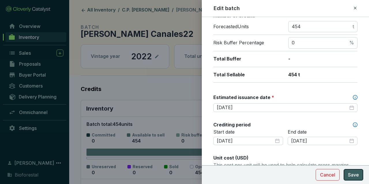
click at [350, 176] on span "Save" at bounding box center [353, 175] width 11 height 7
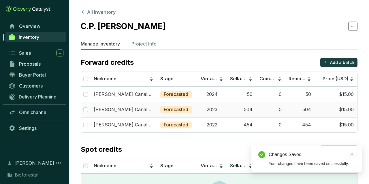
click at [214, 108] on td "2023" at bounding box center [211, 109] width 29 height 15
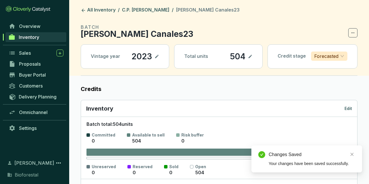
click at [345, 107] on div "Inventory Edit" at bounding box center [219, 109] width 266 height 8
click at [346, 107] on p "Edit" at bounding box center [349, 109] width 8 height 6
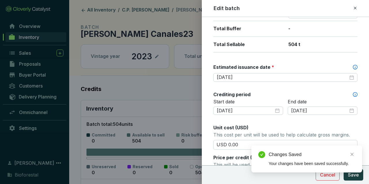
scroll to position [134, 0]
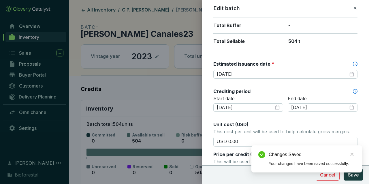
click at [253, 78] on div "Batch name * This is the internal name that will be used throughout Catalyst. S…" at bounding box center [286, 122] width 144 height 464
click at [246, 66] on div "Estimated issuance date *" at bounding box center [286, 65] width 144 height 9
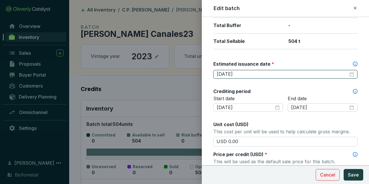
click at [246, 71] on input "[DATE]" at bounding box center [283, 74] width 132 height 6
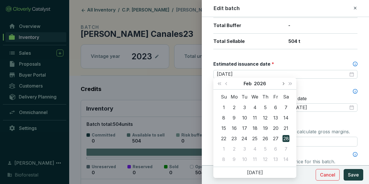
click at [285, 86] on button "Next month (PageDown)" at bounding box center [284, 84] width 8 height 12
type input "[DATE]"
click at [276, 128] on div "15" at bounding box center [275, 128] width 7 height 7
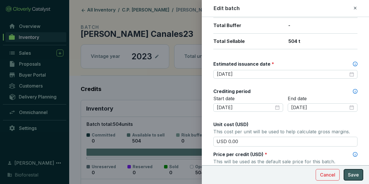
click at [357, 175] on span "Save" at bounding box center [353, 175] width 11 height 7
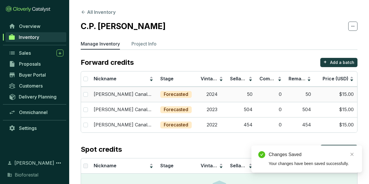
click at [157, 93] on td "Forecasted" at bounding box center [177, 94] width 40 height 15
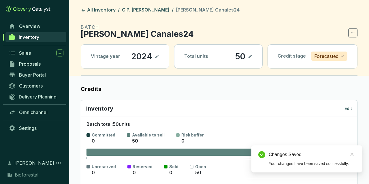
click at [353, 111] on div "Inventory Edit" at bounding box center [219, 108] width 276 height 17
click at [352, 110] on p "Edit" at bounding box center [349, 109] width 8 height 6
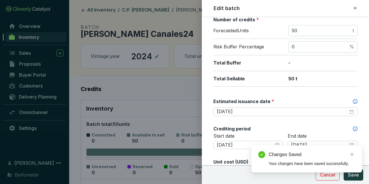
scroll to position [100, 0]
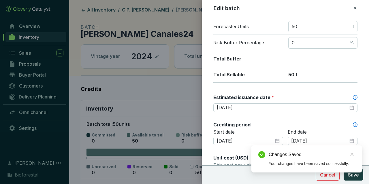
click at [251, 97] on label "Estimated issuance date *" at bounding box center [244, 97] width 61 height 6
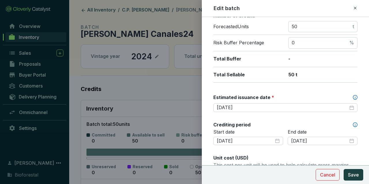
click at [249, 100] on div "Estimated issuance date *" at bounding box center [286, 98] width 144 height 9
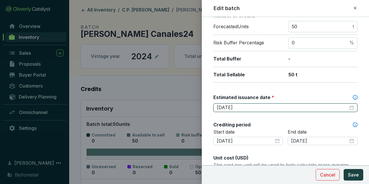
click at [248, 106] on input "[DATE]" at bounding box center [283, 108] width 132 height 6
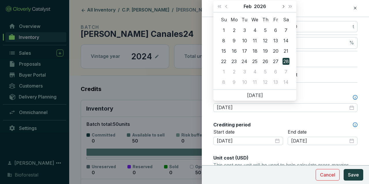
click at [285, 5] on button "Next month (PageDown)" at bounding box center [284, 7] width 8 height 12
type input "[DATE]"
click at [278, 52] on div "15" at bounding box center [275, 51] width 7 height 7
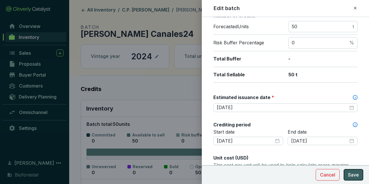
click at [360, 170] on button "Save" at bounding box center [354, 175] width 20 height 12
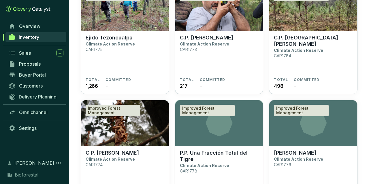
scroll to position [1680, 0]
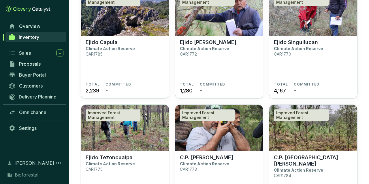
click at [132, 107] on img at bounding box center [125, 128] width 88 height 46
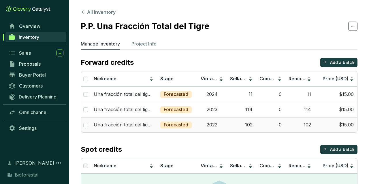
click at [278, 127] on td "0" at bounding box center [270, 124] width 29 height 15
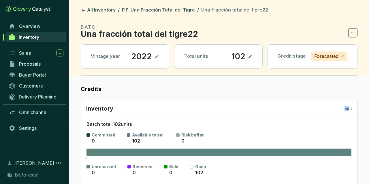
click at [351, 106] on div "Inventory Edit" at bounding box center [219, 109] width 266 height 8
click at [355, 106] on div "Inventory Edit" at bounding box center [219, 108] width 276 height 17
click at [351, 107] on p "Edit" at bounding box center [349, 109] width 8 height 6
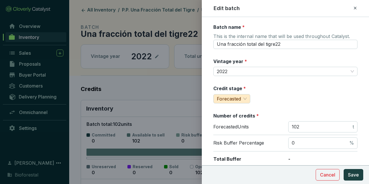
scroll to position [134, 0]
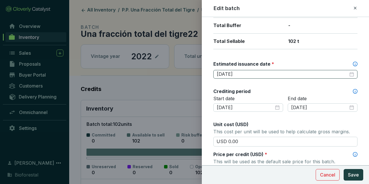
click at [255, 70] on div "[DATE]" at bounding box center [286, 74] width 144 height 9
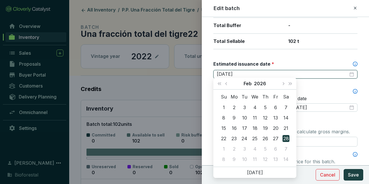
click at [255, 72] on input "[DATE]" at bounding box center [283, 74] width 132 height 6
click at [286, 81] on button "Next month (PageDown)" at bounding box center [284, 84] width 8 height 12
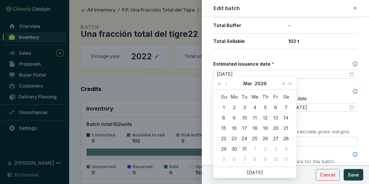
click at [286, 81] on button "Next month (PageDown)" at bounding box center [284, 84] width 8 height 12
type input "[DATE]"
click at [275, 127] on div "15" at bounding box center [275, 128] width 7 height 7
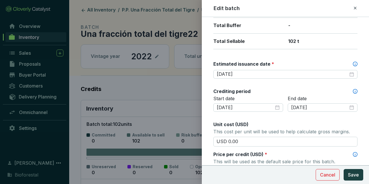
click at [343, 174] on section "Cancel Save" at bounding box center [340, 175] width 48 height 12
click at [352, 175] on span "Save" at bounding box center [353, 175] width 11 height 7
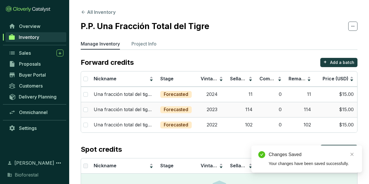
click at [206, 105] on td "2023" at bounding box center [211, 109] width 29 height 15
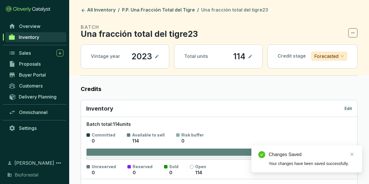
click at [347, 112] on div "Inventory Edit" at bounding box center [219, 108] width 276 height 17
click at [347, 109] on p "Edit" at bounding box center [349, 109] width 8 height 6
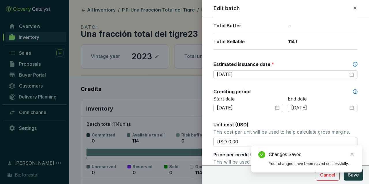
scroll to position [134, 0]
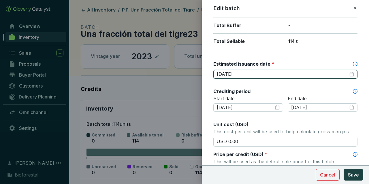
click at [247, 71] on input "[DATE]" at bounding box center [283, 74] width 132 height 6
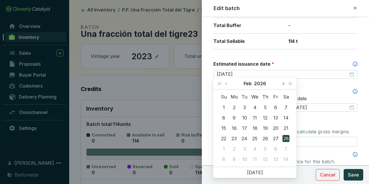
click at [281, 86] on button "Next month (PageDown)" at bounding box center [284, 84] width 8 height 12
type input "[DATE]"
click at [274, 127] on div "15" at bounding box center [275, 128] width 7 height 7
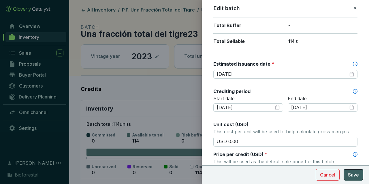
click at [357, 176] on span "Save" at bounding box center [353, 175] width 11 height 7
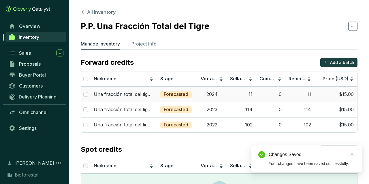
click at [184, 94] on p "Forecasted" at bounding box center [176, 94] width 25 height 6
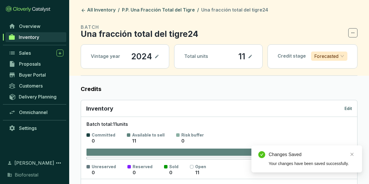
drag, startPoint x: 344, startPoint y: 111, endPoint x: 350, endPoint y: 107, distance: 7.5
click at [345, 111] on div "Inventory Edit" at bounding box center [219, 109] width 266 height 8
click at [350, 107] on p "Edit" at bounding box center [349, 109] width 8 height 6
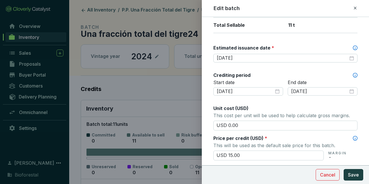
scroll to position [134, 0]
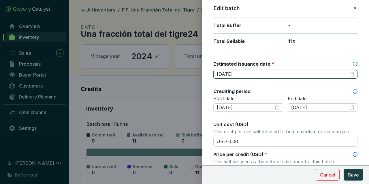
click at [247, 71] on input "[DATE]" at bounding box center [283, 74] width 132 height 6
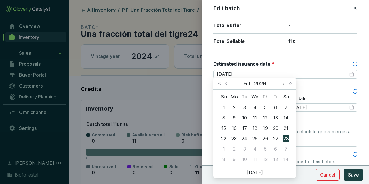
click at [286, 84] on button "Next month (PageDown)" at bounding box center [284, 84] width 8 height 12
type input "[DATE]"
click at [277, 127] on div "15" at bounding box center [275, 128] width 7 height 7
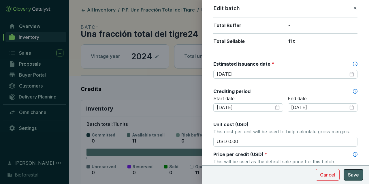
click at [349, 176] on button "Save" at bounding box center [354, 175] width 20 height 12
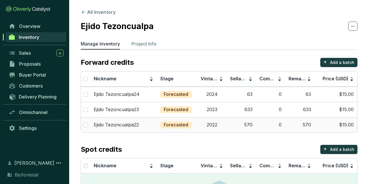
click at [288, 113] on td "633" at bounding box center [299, 109] width 29 height 15
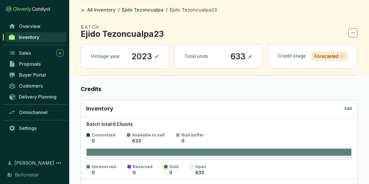
click at [345, 108] on p "Edit" at bounding box center [349, 109] width 8 height 6
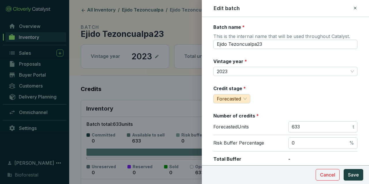
scroll to position [100, 0]
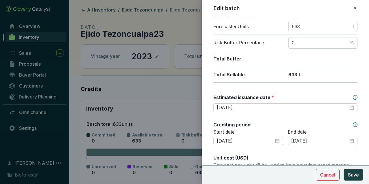
click at [230, 111] on div "[DATE]" at bounding box center [286, 107] width 144 height 9
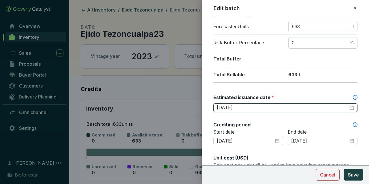
click at [235, 105] on input "[DATE]" at bounding box center [283, 108] width 132 height 6
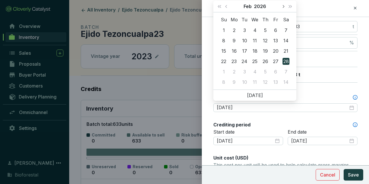
click at [283, 7] on span "Next month (PageDown)" at bounding box center [283, 6] width 3 height 3
type input "[DATE]"
click at [278, 51] on div "15" at bounding box center [275, 51] width 7 height 7
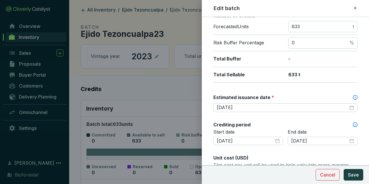
click at [350, 181] on section "Cancel Save" at bounding box center [285, 175] width 167 height 19
click at [350, 179] on button "Save" at bounding box center [354, 175] width 20 height 12
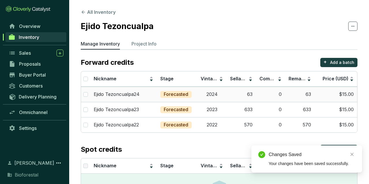
click at [201, 93] on td "2024" at bounding box center [211, 94] width 29 height 15
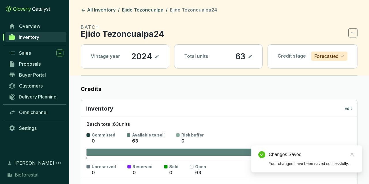
click at [351, 106] on p "Edit" at bounding box center [349, 109] width 8 height 6
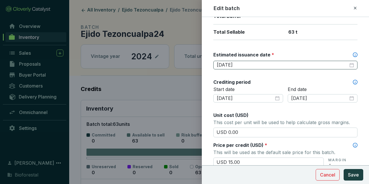
scroll to position [134, 0]
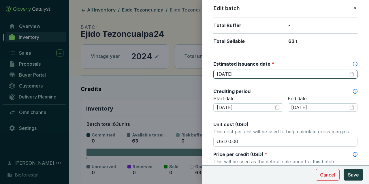
click at [258, 72] on input "2026-02-28" at bounding box center [283, 74] width 132 height 6
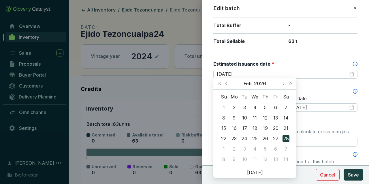
click at [282, 84] on button "Next month (PageDown)" at bounding box center [284, 84] width 8 height 12
type input "[DATE]"
click at [275, 126] on div "15" at bounding box center [275, 128] width 7 height 7
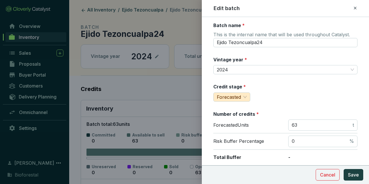
scroll to position [0, 0]
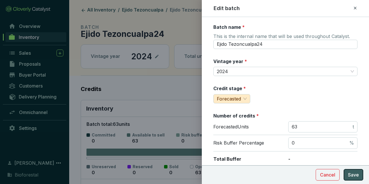
click at [353, 171] on button "Save" at bounding box center [354, 175] width 20 height 12
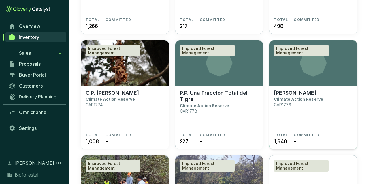
scroll to position [1890, 0]
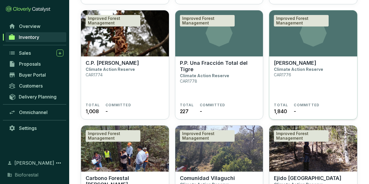
click at [306, 52] on section "Improved Forest Management" at bounding box center [313, 33] width 88 height 46
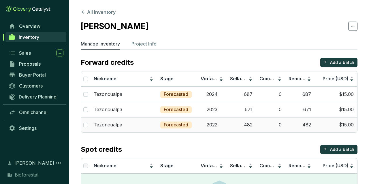
click at [277, 123] on td "0" at bounding box center [270, 124] width 29 height 15
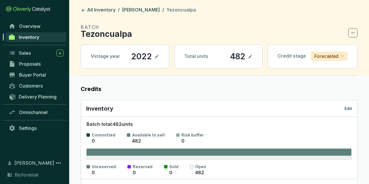
click at [343, 110] on div "Inventory Edit" at bounding box center [219, 109] width 266 height 8
click at [347, 108] on p "Edit" at bounding box center [349, 109] width 8 height 6
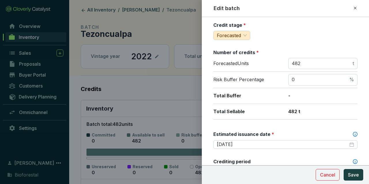
scroll to position [100, 0]
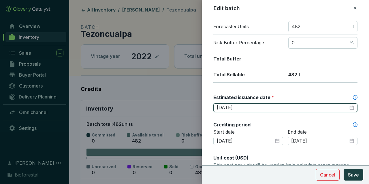
click at [249, 106] on input "[DATE]" at bounding box center [283, 108] width 132 height 6
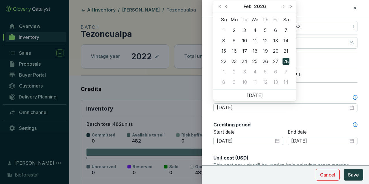
click at [283, 6] on span "Next month (PageDown)" at bounding box center [283, 6] width 3 height 3
type input "[DATE]"
click at [276, 49] on div "15" at bounding box center [275, 51] width 7 height 7
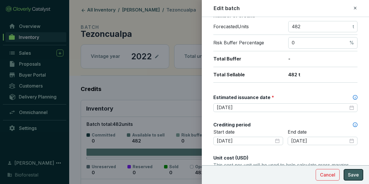
click at [355, 173] on span "Save" at bounding box center [353, 175] width 11 height 7
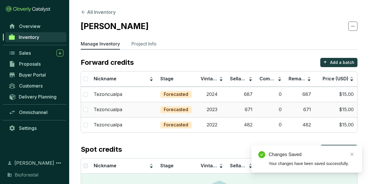
click at [230, 113] on td "671" at bounding box center [241, 109] width 29 height 15
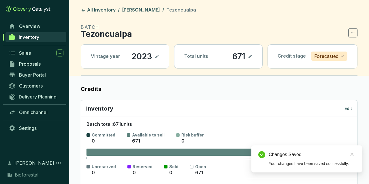
click at [349, 110] on p "Edit" at bounding box center [349, 109] width 8 height 6
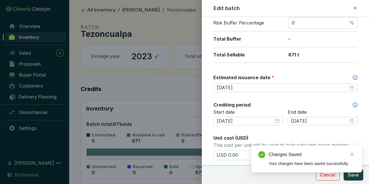
scroll to position [167, 0]
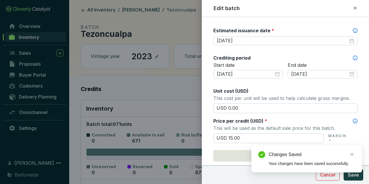
click at [244, 62] on p "Start date" at bounding box center [249, 65] width 70 height 6
click at [241, 33] on div "Estimated issuance date *" at bounding box center [286, 31] width 144 height 9
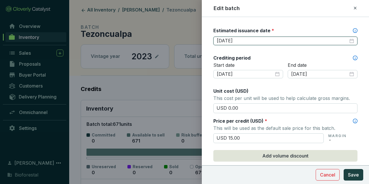
click at [243, 39] on input "2026-02-28" at bounding box center [283, 41] width 132 height 6
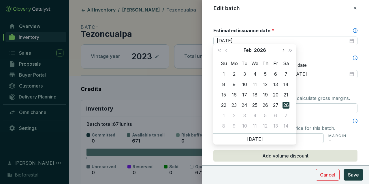
click at [284, 50] on button "Next month (PageDown)" at bounding box center [284, 50] width 8 height 12
type input "[DATE]"
click at [278, 94] on div "15" at bounding box center [275, 94] width 7 height 7
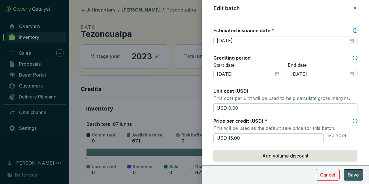
click at [355, 177] on span "Save" at bounding box center [353, 175] width 11 height 7
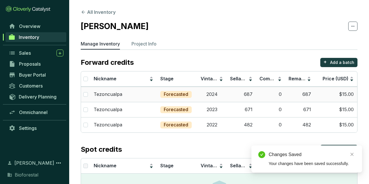
click at [166, 92] on p "Forecasted" at bounding box center [176, 94] width 25 height 6
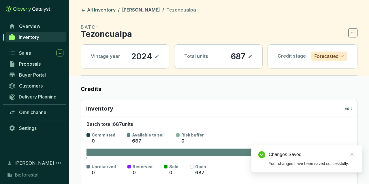
click at [356, 112] on div "Inventory Edit" at bounding box center [219, 108] width 276 height 17
click at [335, 109] on div "Inventory Edit" at bounding box center [219, 109] width 266 height 8
click at [353, 109] on div "Inventory Edit" at bounding box center [219, 108] width 276 height 17
click at [352, 109] on div "Inventory Edit" at bounding box center [219, 108] width 276 height 17
click at [351, 108] on p "Edit" at bounding box center [349, 109] width 8 height 6
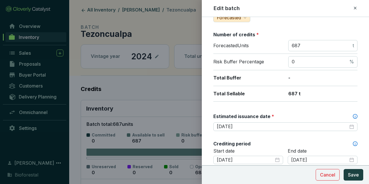
scroll to position [100, 0]
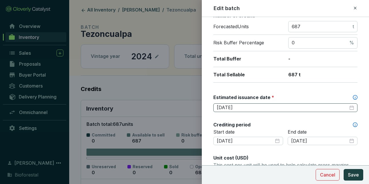
click at [246, 110] on div "2026-02-28" at bounding box center [286, 108] width 144 height 9
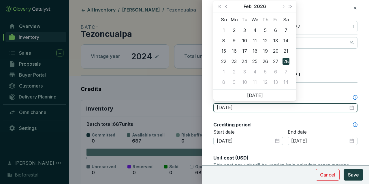
click at [246, 108] on input "2026-02-28" at bounding box center [283, 108] width 132 height 6
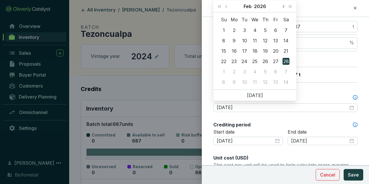
click at [280, 8] on button "Next month (PageDown)" at bounding box center [284, 7] width 8 height 12
type input "[DATE]"
click at [277, 52] on div "15" at bounding box center [275, 51] width 7 height 7
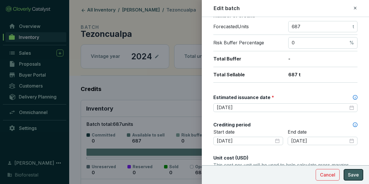
click at [360, 179] on button "Save" at bounding box center [354, 175] width 20 height 12
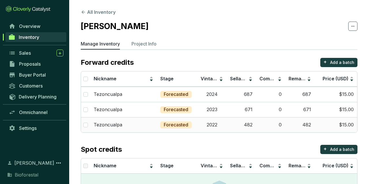
click at [322, 126] on td "$15.00" at bounding box center [336, 124] width 43 height 15
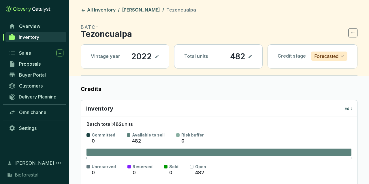
click at [349, 112] on div "Inventory Edit" at bounding box center [219, 108] width 276 height 17
click at [348, 106] on p "Edit" at bounding box center [349, 109] width 8 height 6
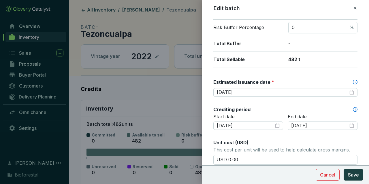
scroll to position [167, 0]
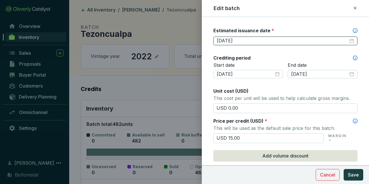
click at [249, 38] on input "[DATE]" at bounding box center [283, 41] width 132 height 6
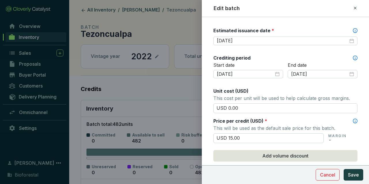
click at [104, 10] on div at bounding box center [184, 92] width 369 height 184
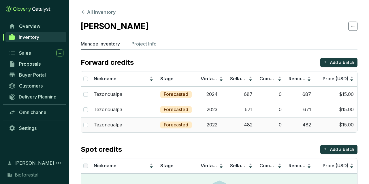
click at [235, 111] on td "671" at bounding box center [241, 109] width 29 height 15
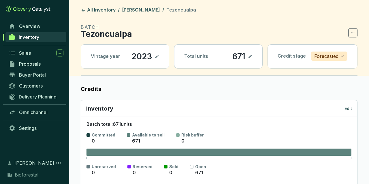
click at [349, 107] on p "Edit" at bounding box center [349, 109] width 8 height 6
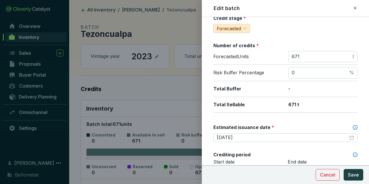
scroll to position [167, 0]
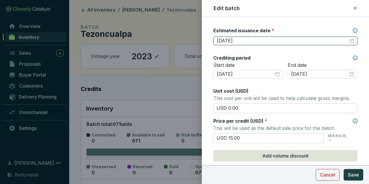
click at [224, 41] on input "[DATE]" at bounding box center [283, 41] width 132 height 6
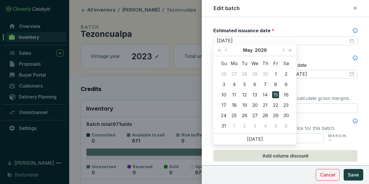
click at [74, 25] on div at bounding box center [184, 92] width 369 height 184
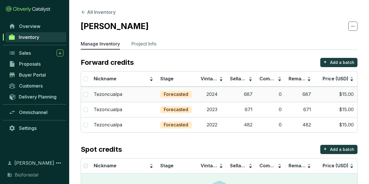
click at [214, 97] on td "2024" at bounding box center [211, 94] width 29 height 15
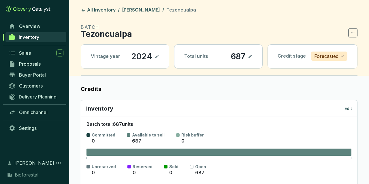
drag, startPoint x: 349, startPoint y: 117, endPoint x: 351, endPoint y: 111, distance: 6.3
click at [349, 116] on div "Inventory Edit Batch total: 687 units Committed 0 Available to sell 687 Risk bu…" at bounding box center [219, 151] width 277 height 102
click at [351, 111] on p "Edit" at bounding box center [349, 109] width 8 height 6
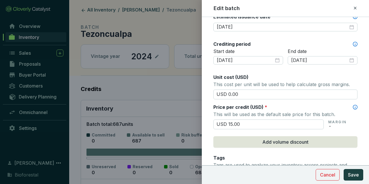
scroll to position [134, 0]
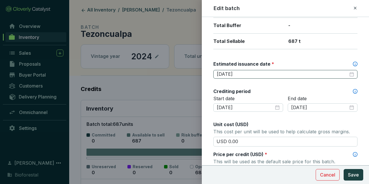
click at [240, 76] on div "[DATE]" at bounding box center [286, 74] width 144 height 9
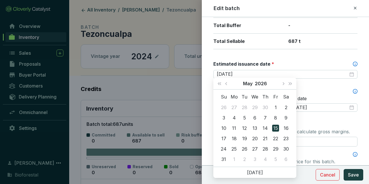
click at [308, 53] on div "Batch name * This is the internal name that will be used throughout Catalyst. T…" at bounding box center [286, 122] width 144 height 464
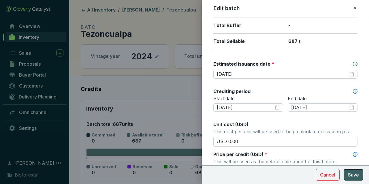
click at [351, 171] on button "Save" at bounding box center [354, 175] width 20 height 12
